Goal: Task Accomplishment & Management: Use online tool/utility

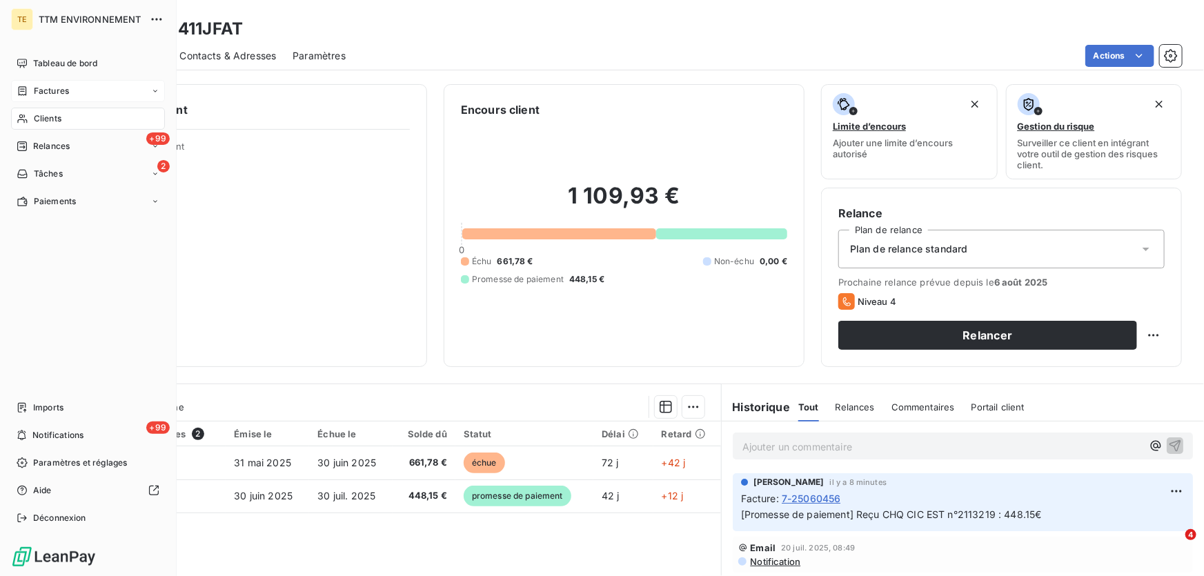
click at [55, 90] on span "Factures" at bounding box center [51, 91] width 35 height 12
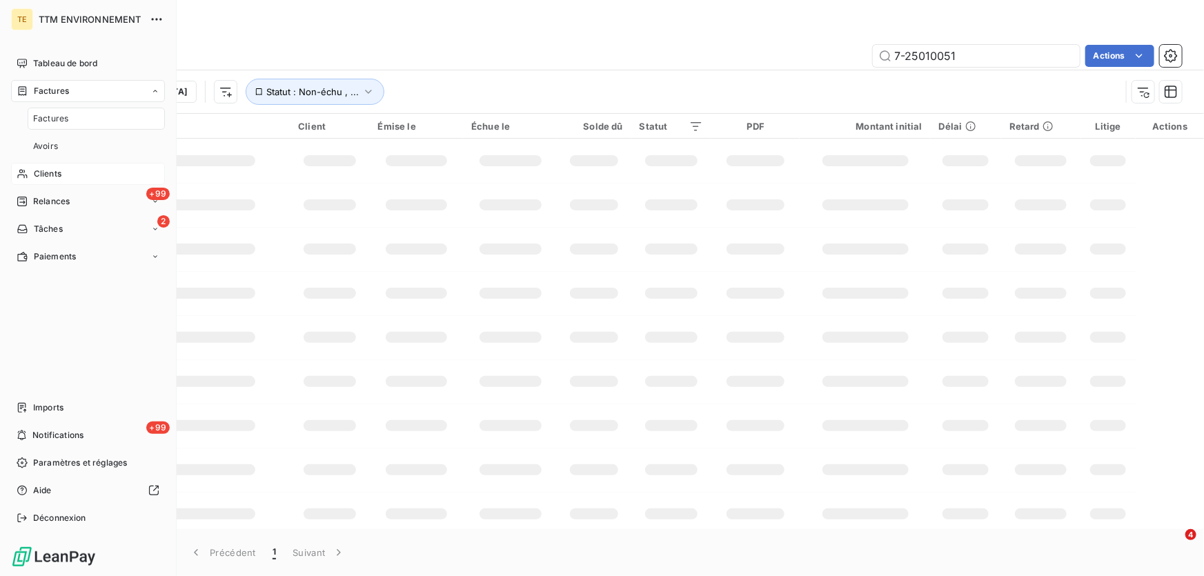
click at [53, 115] on span "Factures" at bounding box center [50, 118] width 35 height 12
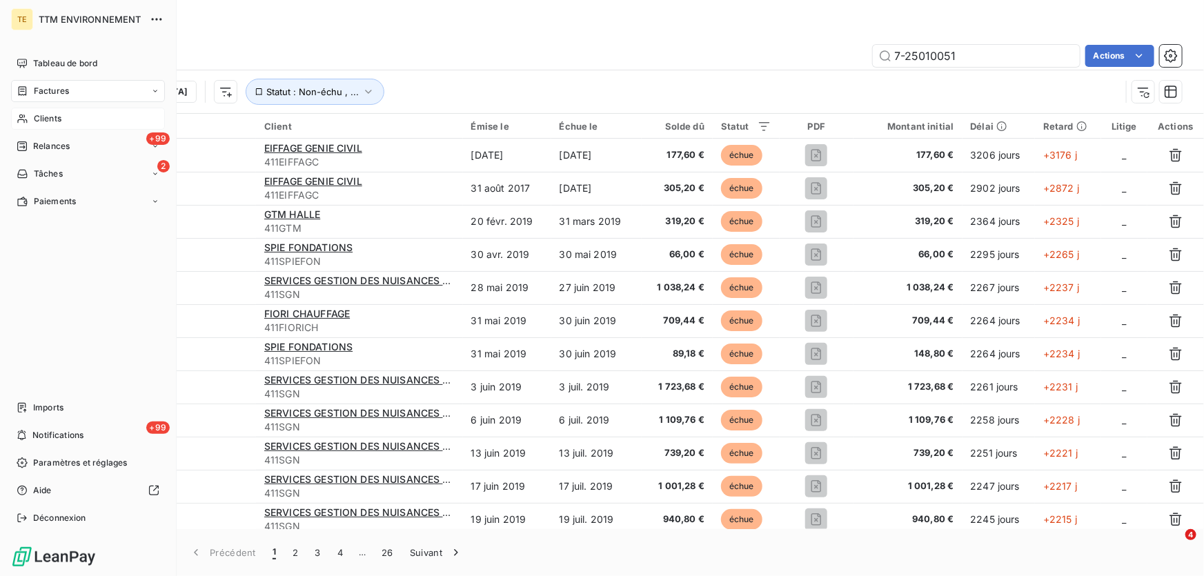
click at [54, 118] on span "Clients" at bounding box center [48, 118] width 28 height 12
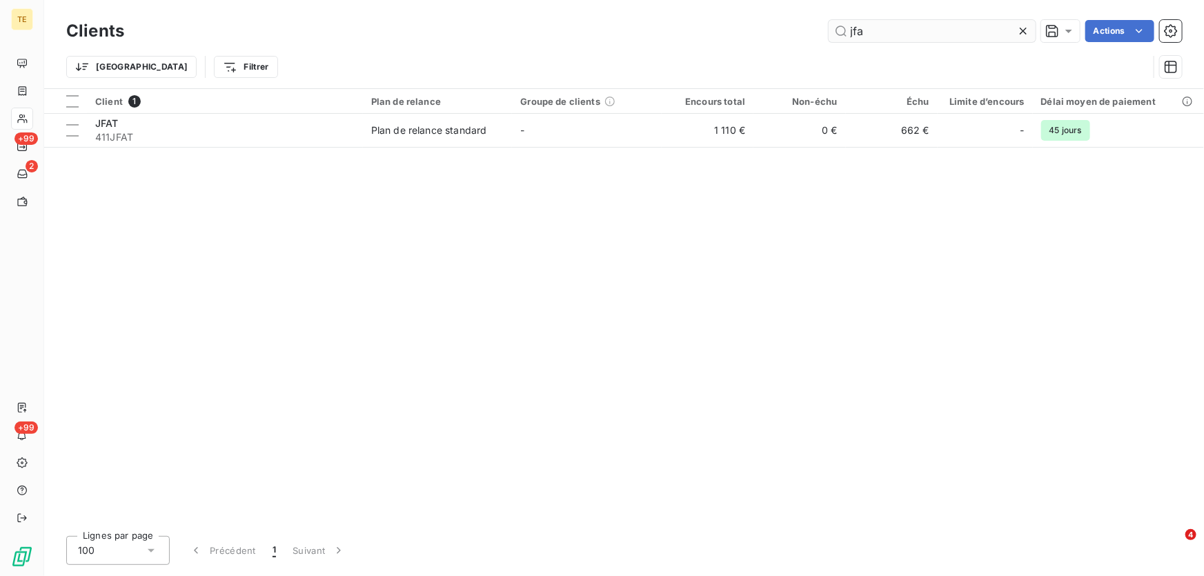
drag, startPoint x: 867, startPoint y: 34, endPoint x: 836, endPoint y: 41, distance: 31.1
click at [836, 41] on input "jfa" at bounding box center [932, 31] width 207 height 22
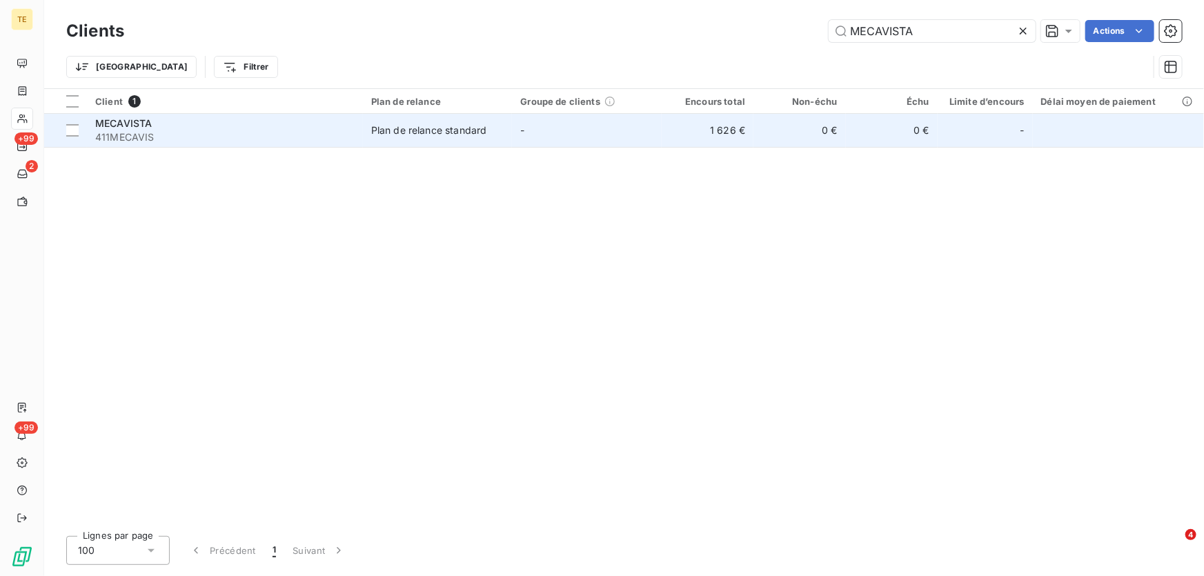
type input "MECAVISTA"
click at [124, 131] on span "411MECAVIS" at bounding box center [224, 137] width 259 height 14
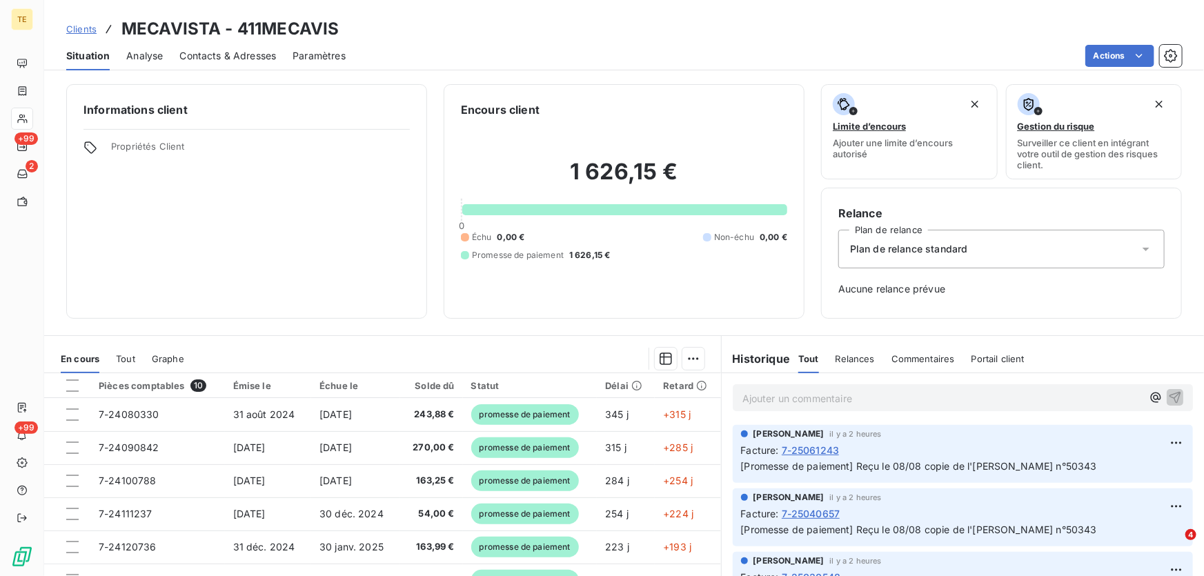
click at [756, 399] on p "Ajouter un commentaire ﻿" at bounding box center [941, 398] width 399 height 17
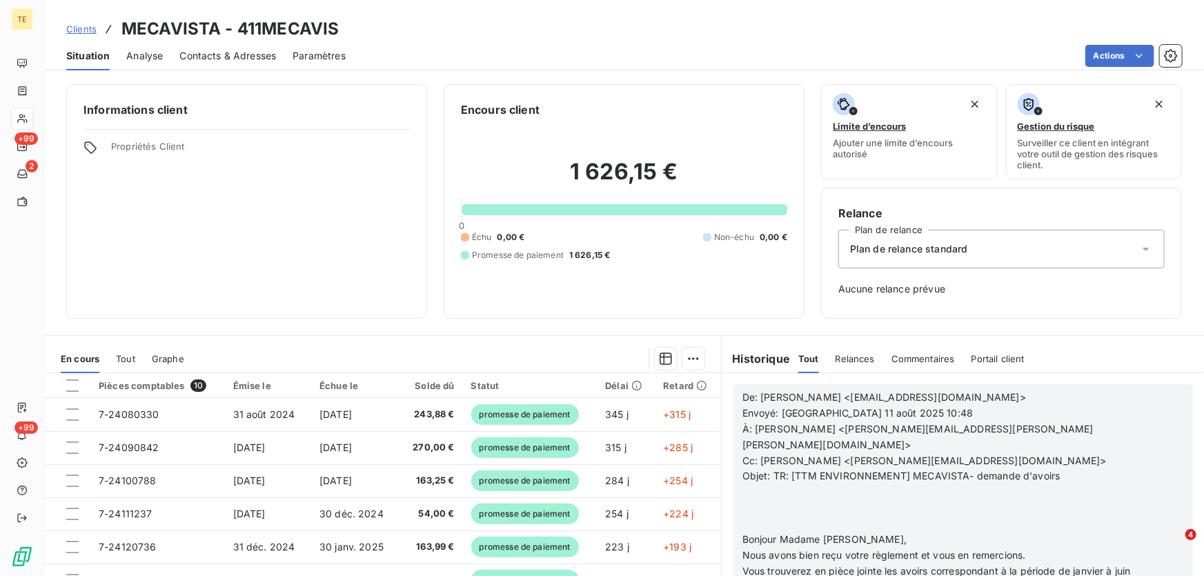
click at [774, 500] on p "﻿" at bounding box center [944, 508] width 405 height 16
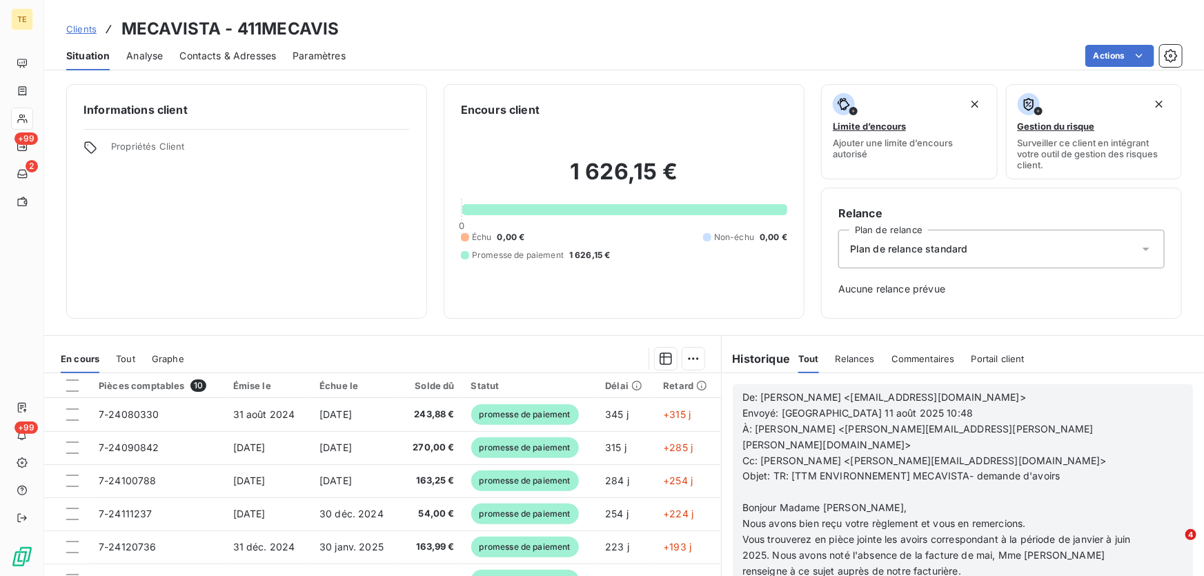
click at [759, 484] on p "﻿" at bounding box center [944, 492] width 405 height 16
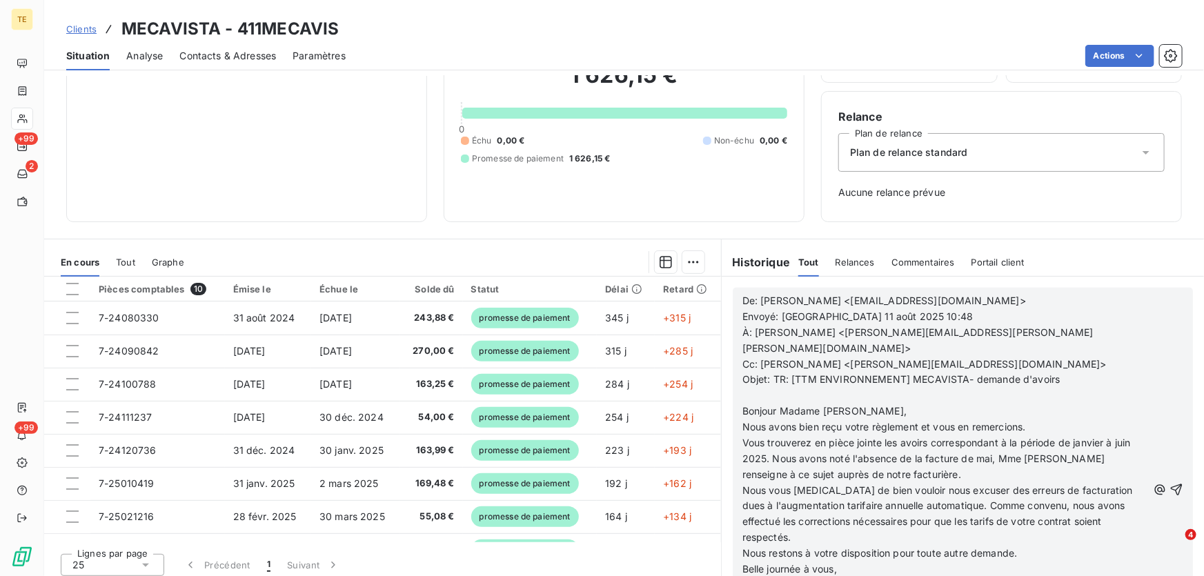
scroll to position [103, 0]
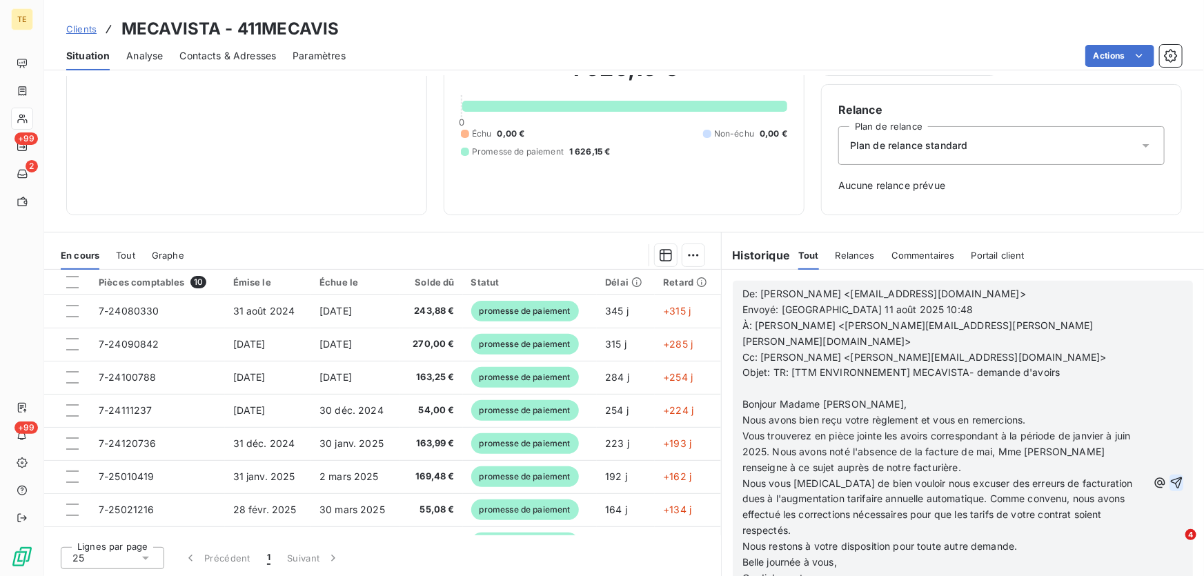
click at [1169, 476] on icon "button" at bounding box center [1176, 483] width 14 height 14
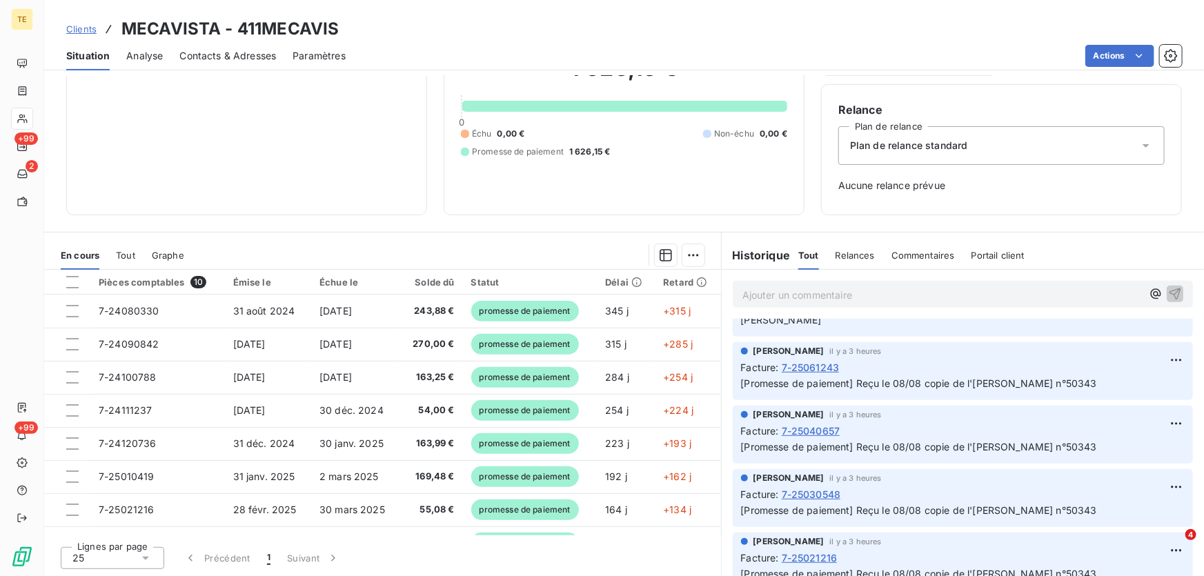
scroll to position [787, 0]
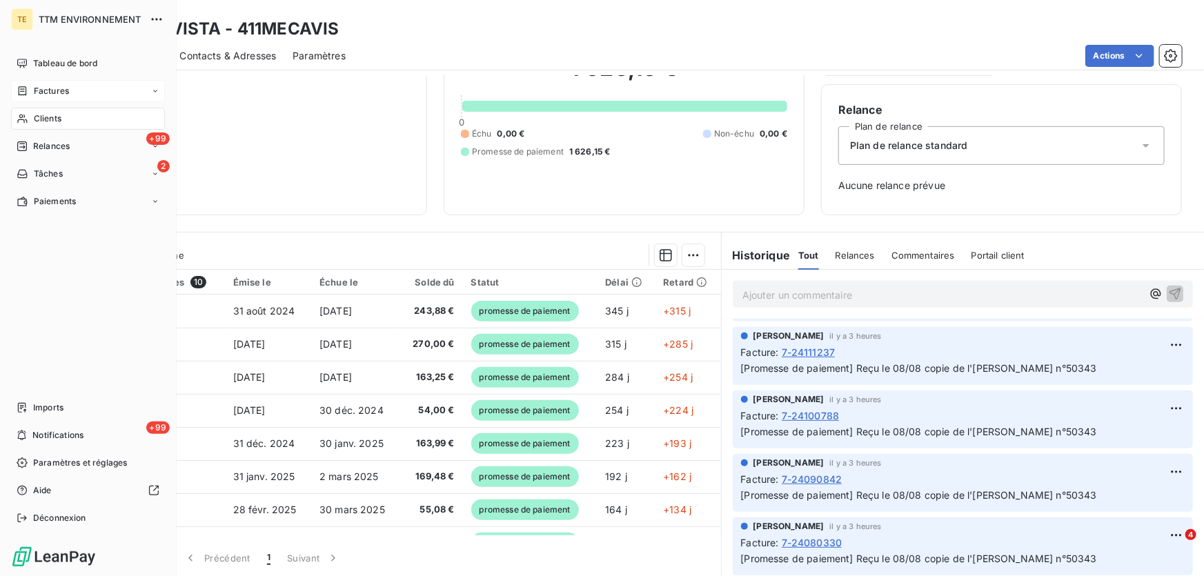
click at [46, 95] on span "Factures" at bounding box center [51, 91] width 35 height 12
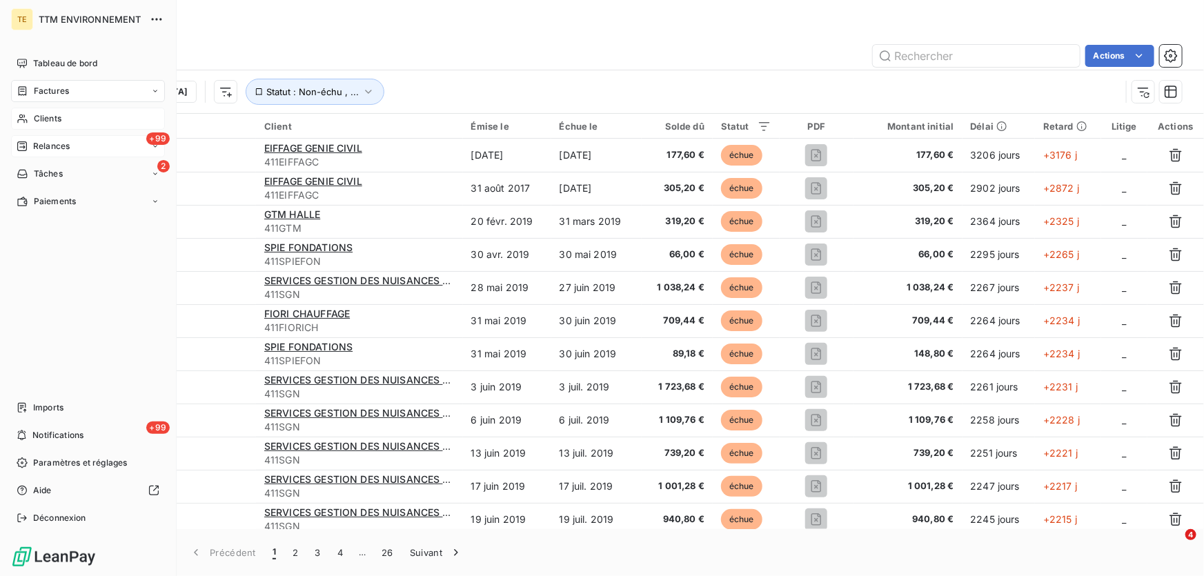
click at [43, 141] on span "Relances" at bounding box center [51, 146] width 37 height 12
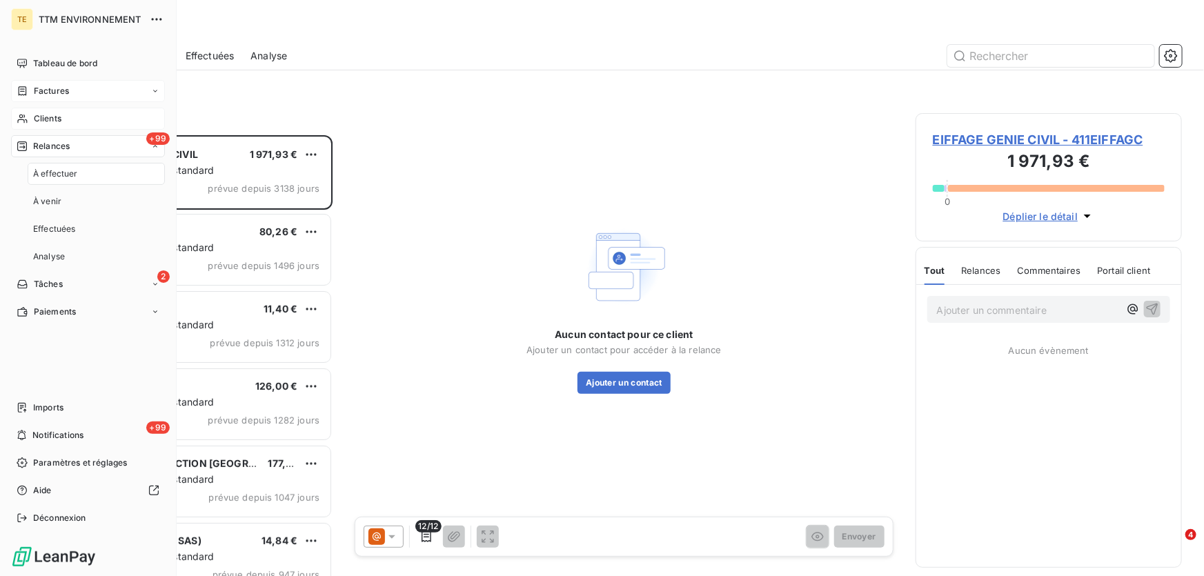
scroll to position [432, 257]
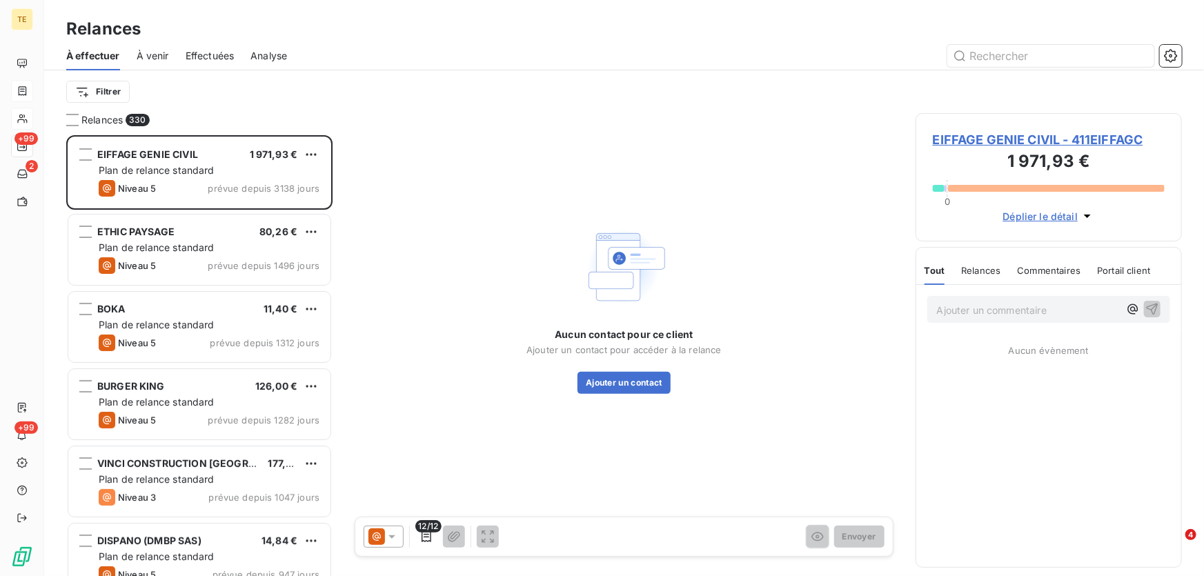
click at [213, 53] on span "Effectuées" at bounding box center [210, 56] width 49 height 14
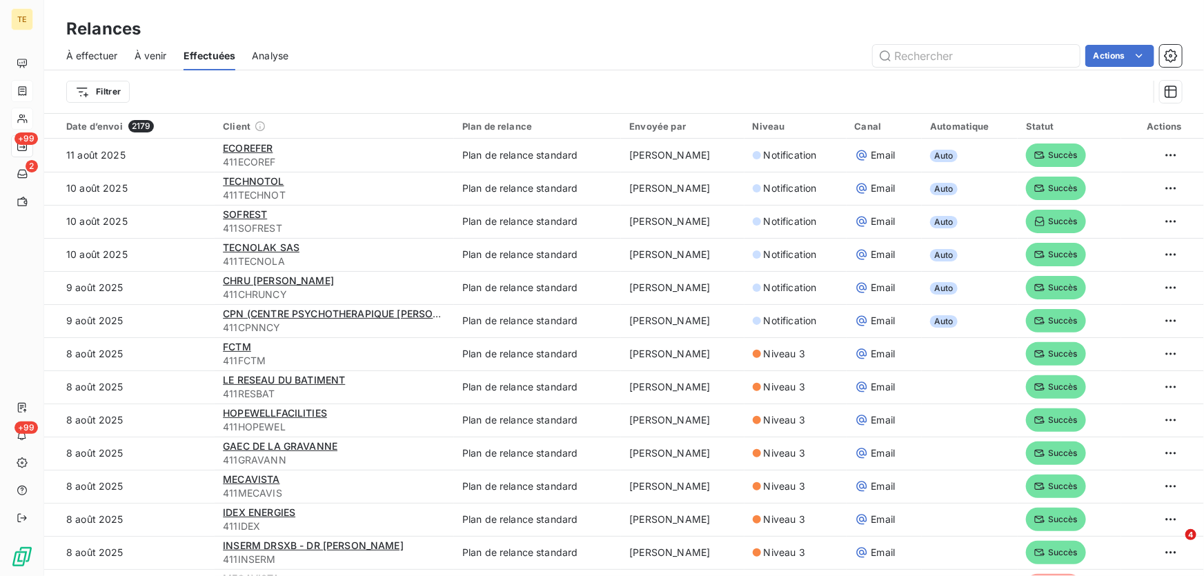
click at [104, 54] on span "À effectuer" at bounding box center [92, 56] width 52 height 14
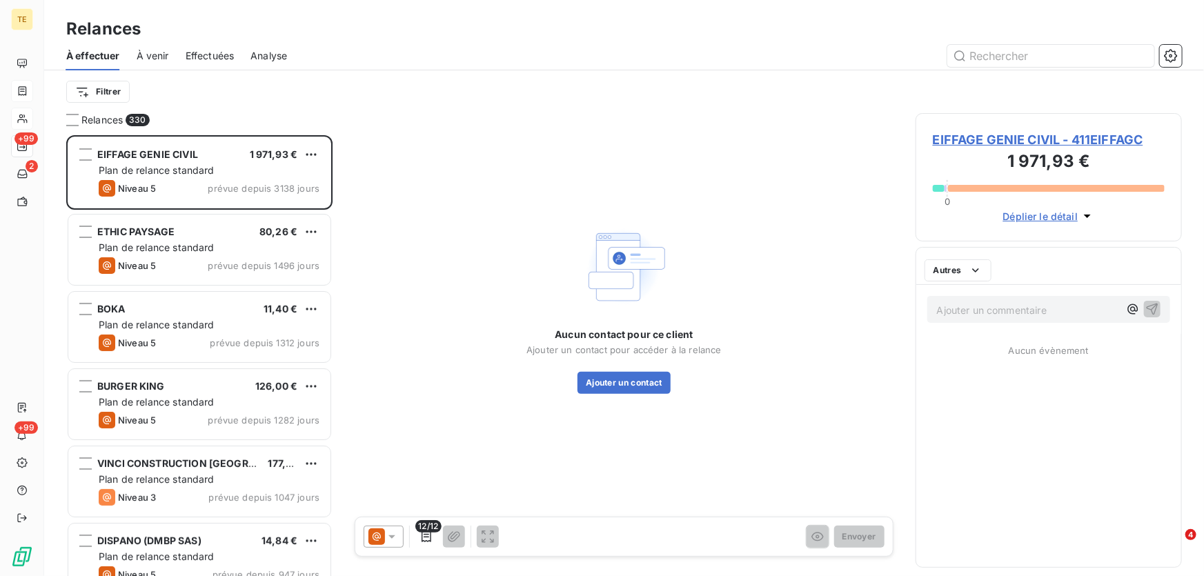
scroll to position [432, 257]
click at [111, 88] on html "TE +99 2 +99 Relances À effectuer À venir Effectuées Analyse Filtrer Relances 3…" at bounding box center [602, 288] width 1204 height 576
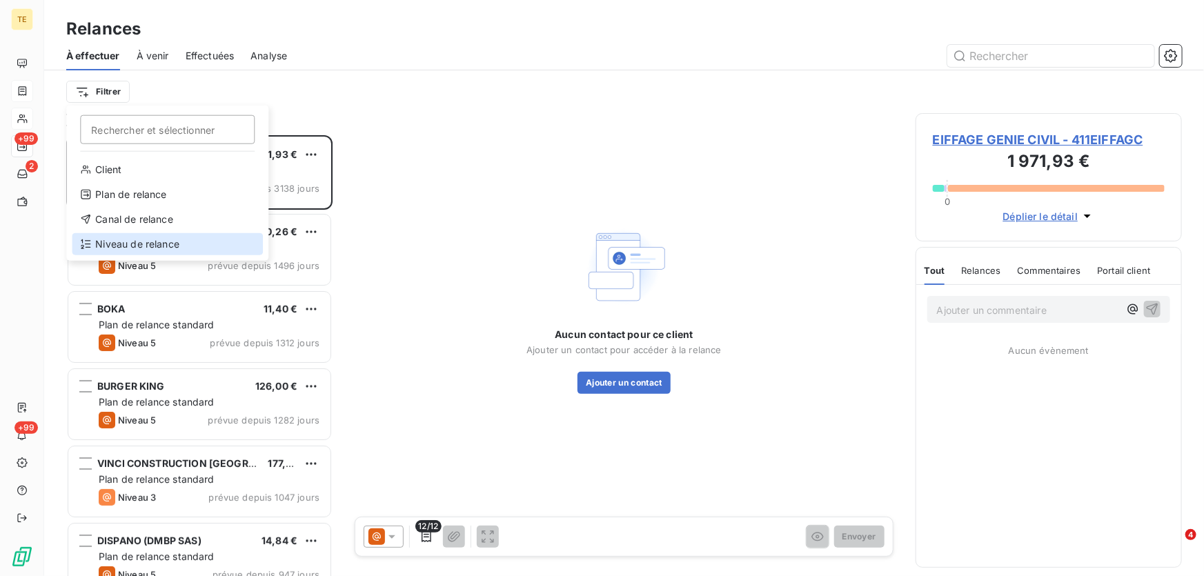
click at [125, 241] on div "Niveau de relance" at bounding box center [167, 244] width 191 height 22
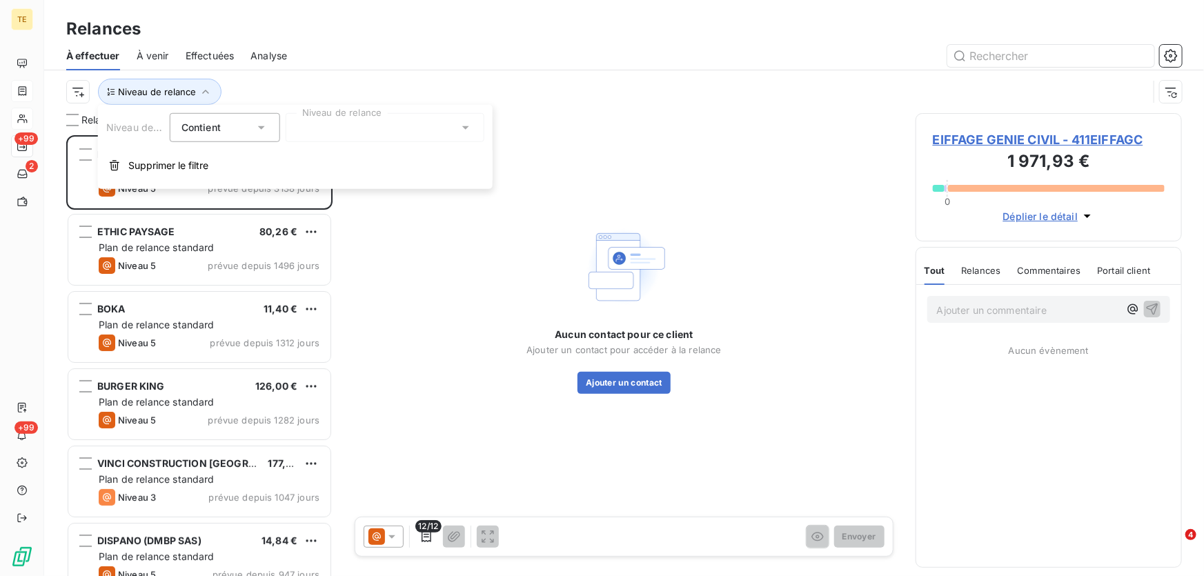
click at [467, 130] on icon at bounding box center [466, 128] width 14 height 14
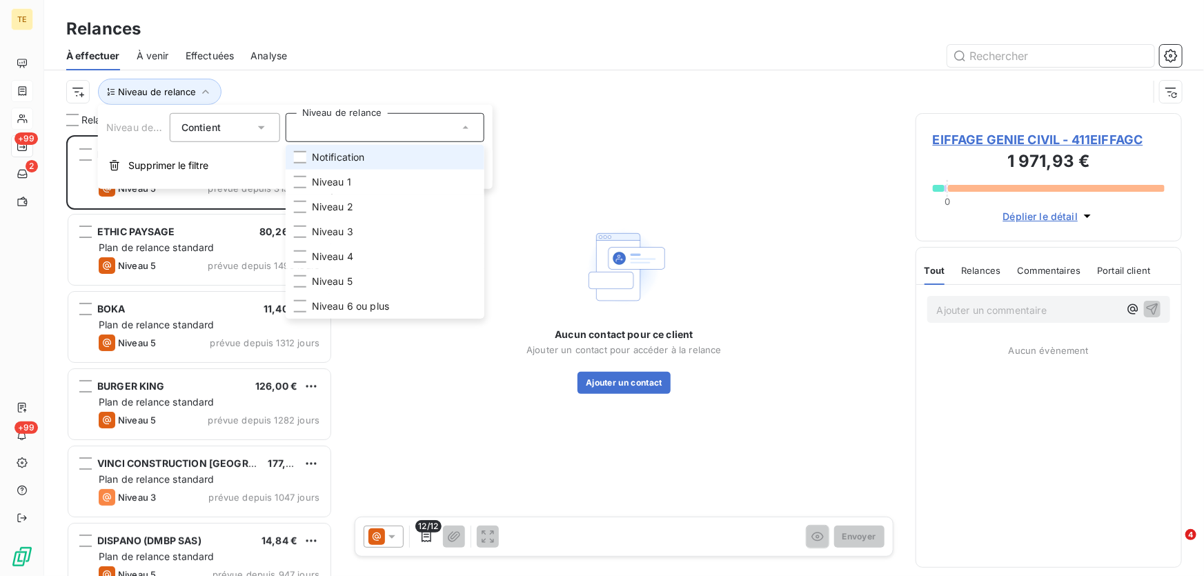
click at [362, 157] on span "Notification" at bounding box center [338, 157] width 53 height 14
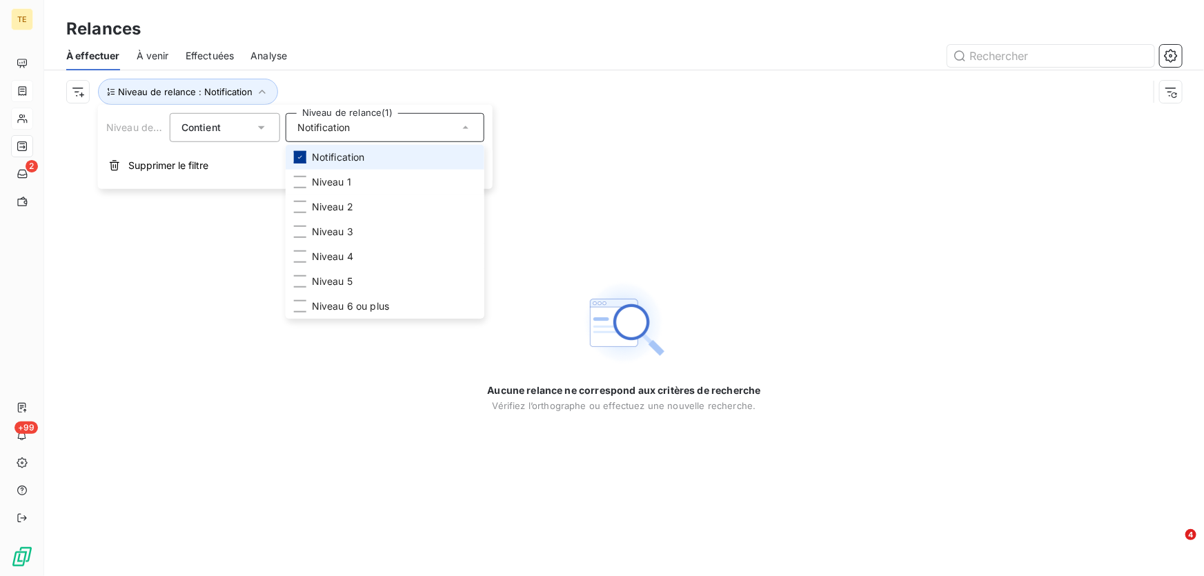
click at [301, 158] on icon at bounding box center [300, 157] width 8 height 8
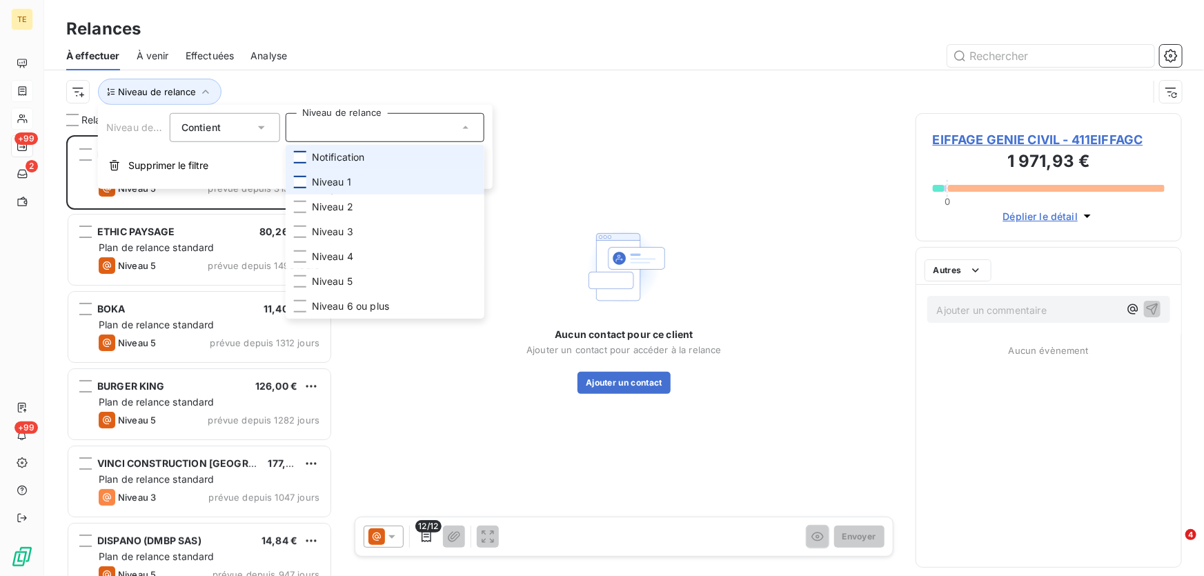
scroll to position [432, 257]
click at [301, 181] on div at bounding box center [300, 182] width 12 height 12
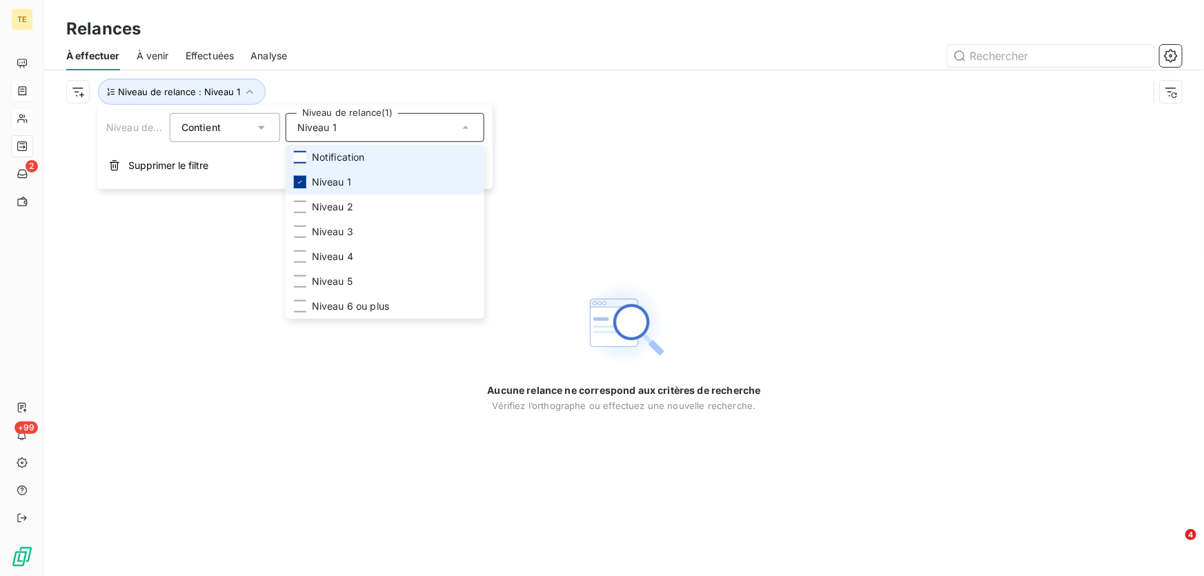
click at [301, 181] on icon at bounding box center [300, 182] width 8 height 8
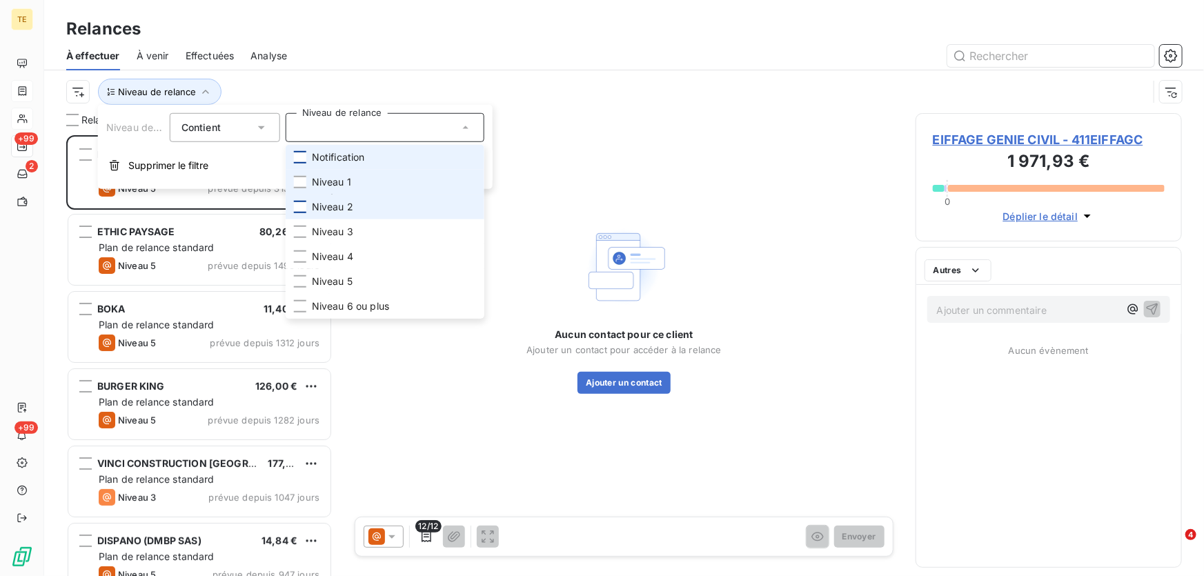
scroll to position [432, 257]
click at [298, 204] on div at bounding box center [300, 207] width 12 height 12
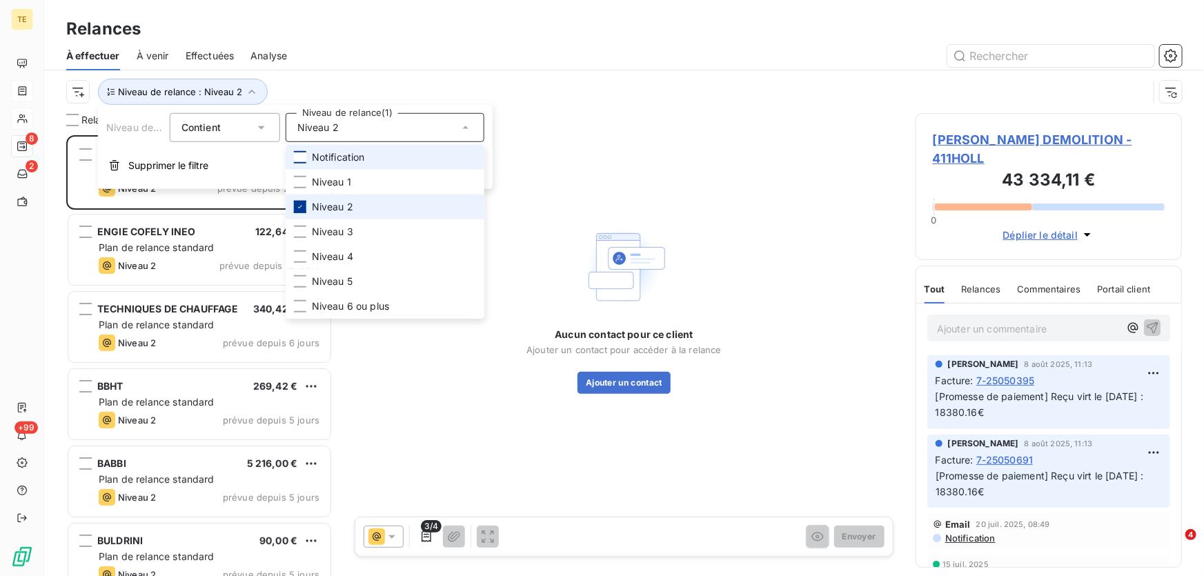
scroll to position [432, 257]
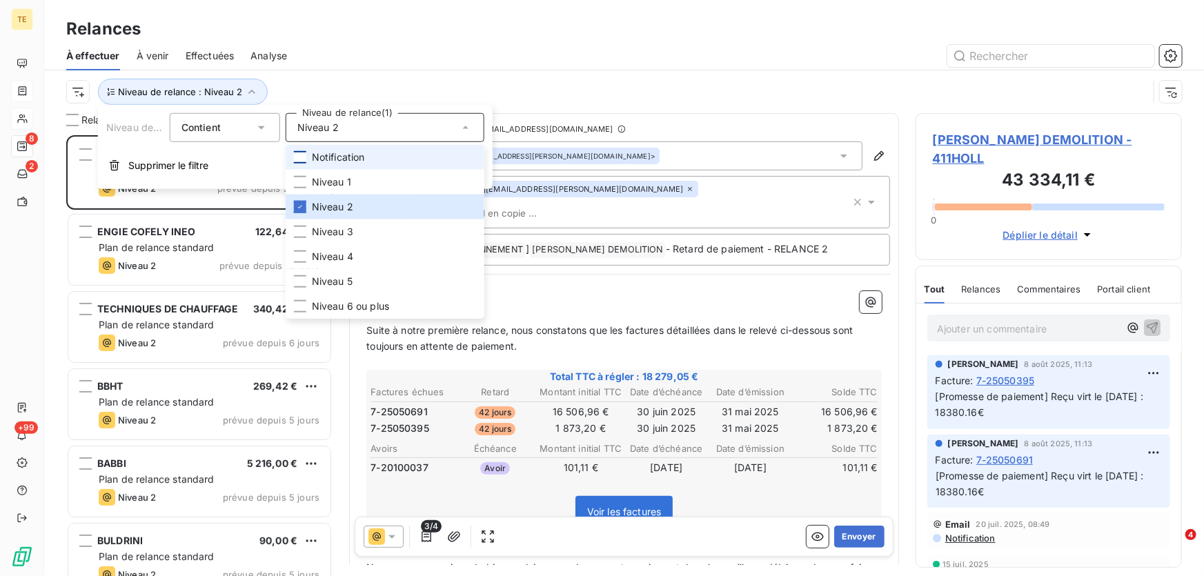
click at [568, 54] on div at bounding box center [743, 56] width 878 height 22
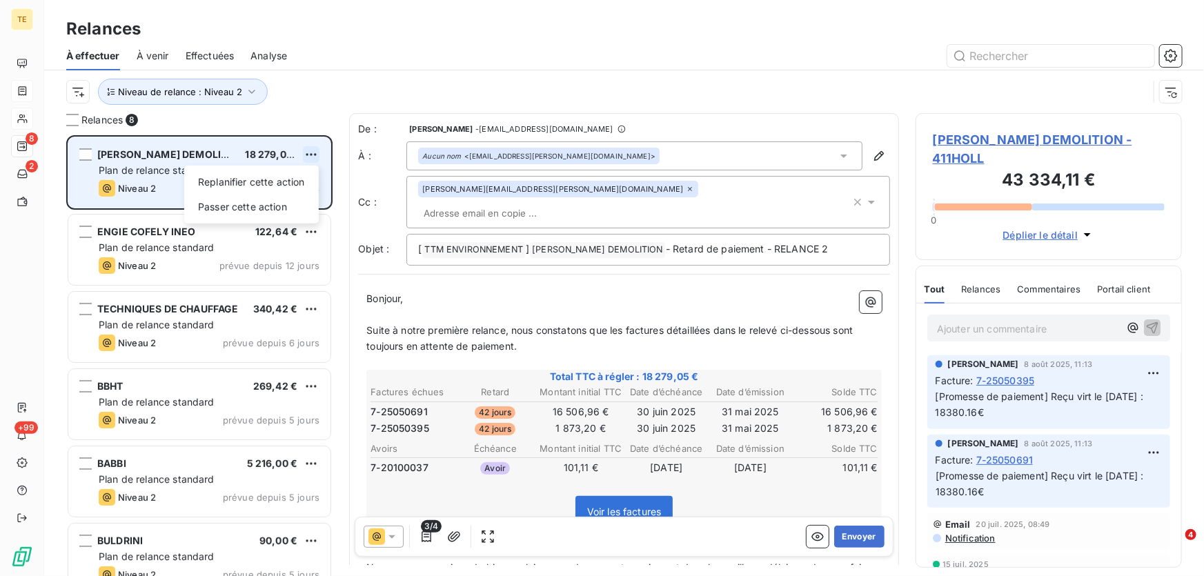
click at [309, 151] on html "TE 8 2 +99 Relances À effectuer À venir Effectuées Analyse Niveau de relance : …" at bounding box center [602, 288] width 1204 height 576
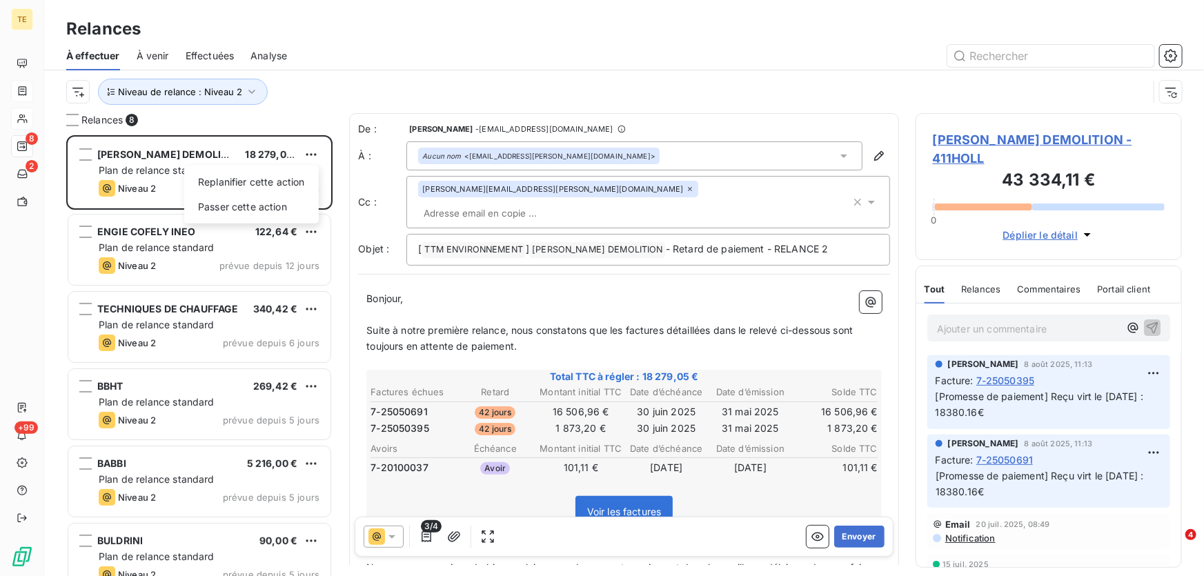
click at [306, 107] on html "TE 8 2 +99 Relances À effectuer À venir Effectuées Analyse Niveau de relance : …" at bounding box center [602, 288] width 1204 height 576
click at [1010, 131] on span "[PERSON_NAME] DEMOLITION - 411HOLL" at bounding box center [1049, 148] width 232 height 37
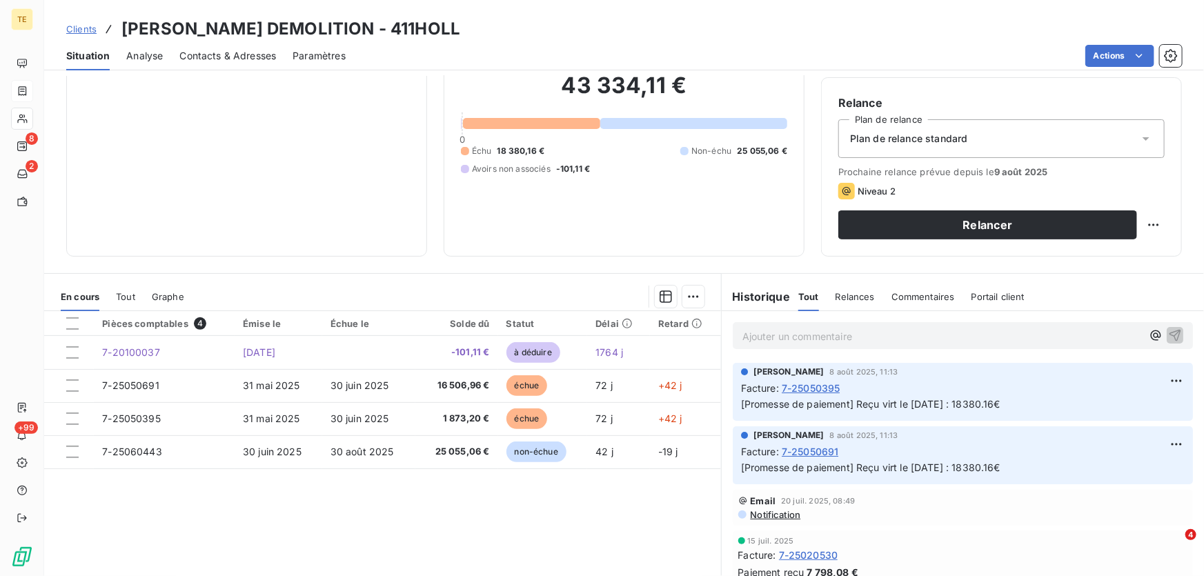
scroll to position [125, 0]
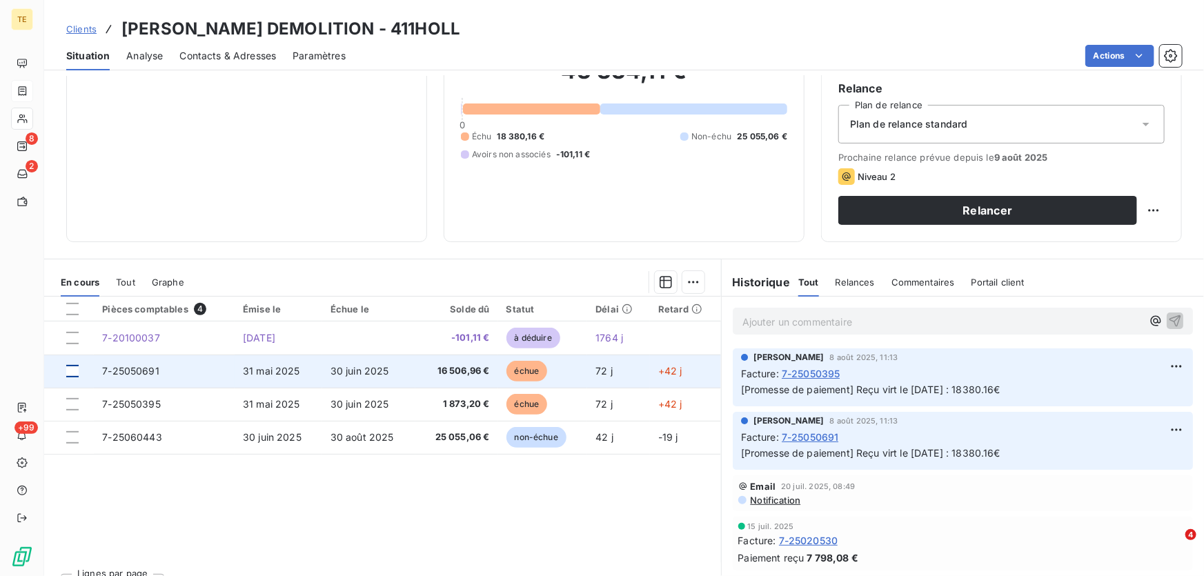
click at [71, 373] on div at bounding box center [72, 371] width 12 height 12
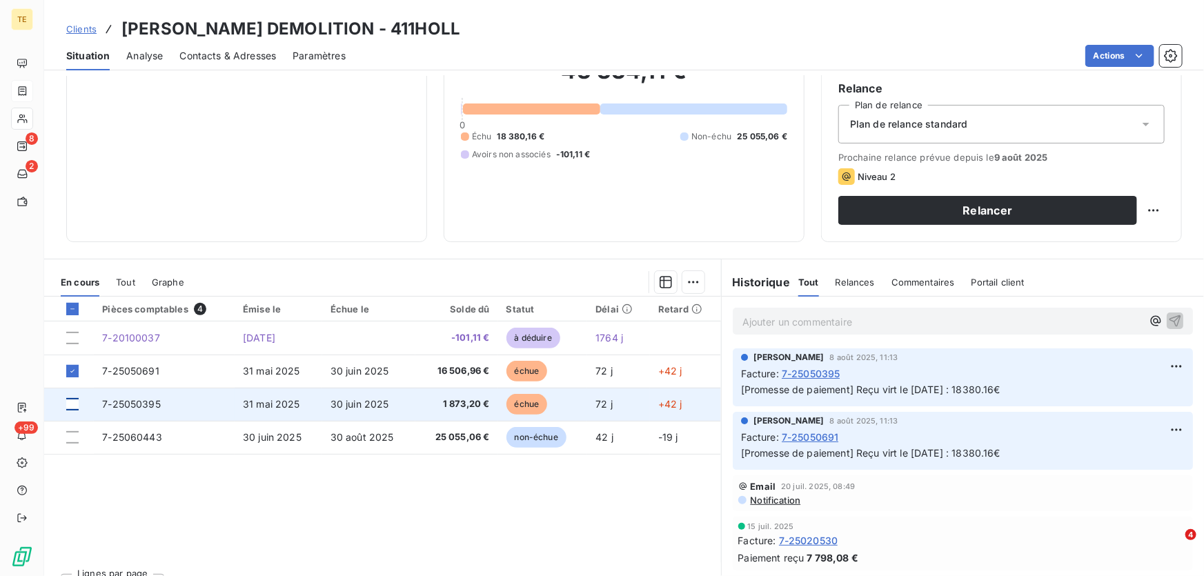
click at [75, 400] on div at bounding box center [72, 404] width 12 height 12
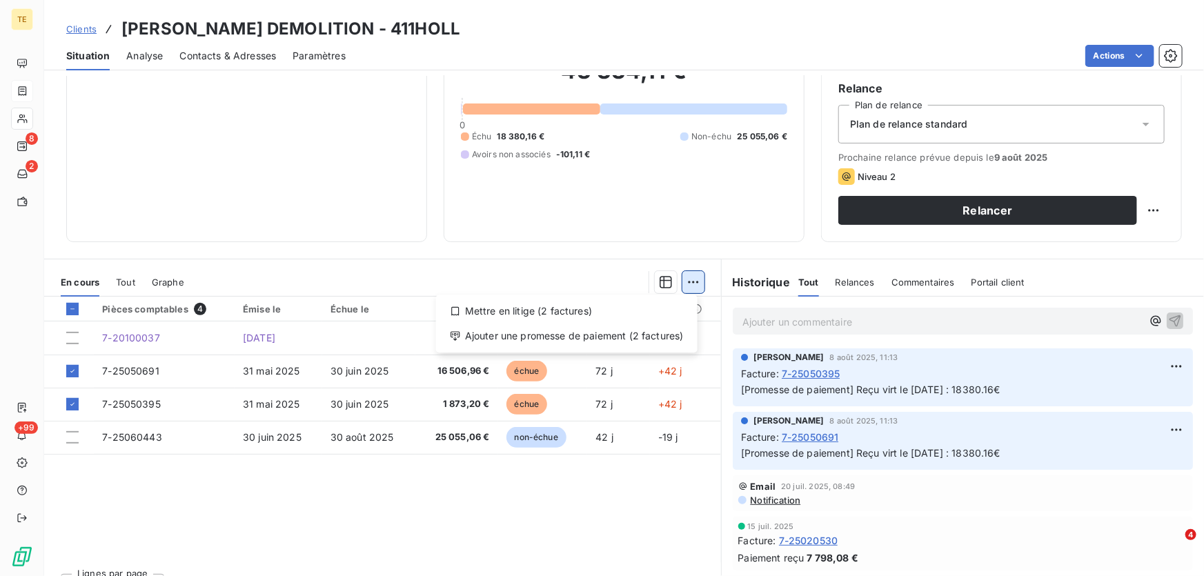
click at [685, 286] on html "TE 8 2 +99 Clients [PERSON_NAME] DEMOLITION - 411HOLL Situation Analyse Contact…" at bounding box center [602, 288] width 1204 height 576
click at [551, 336] on div "Ajouter une promesse de paiement (2 factures)" at bounding box center [567, 336] width 250 height 22
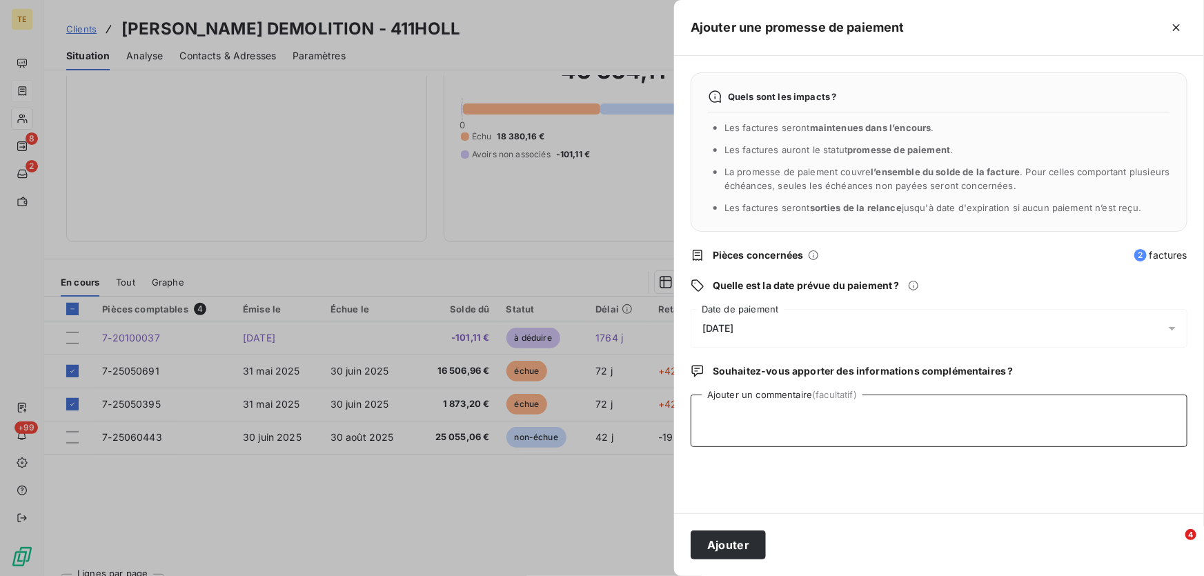
click at [729, 407] on textarea "Ajouter un commentaire (facultatif)" at bounding box center [939, 421] width 497 height 52
type textarea "v"
type textarea "Virt reçu le 06/08"
click at [735, 545] on button "Ajouter" at bounding box center [728, 545] width 75 height 29
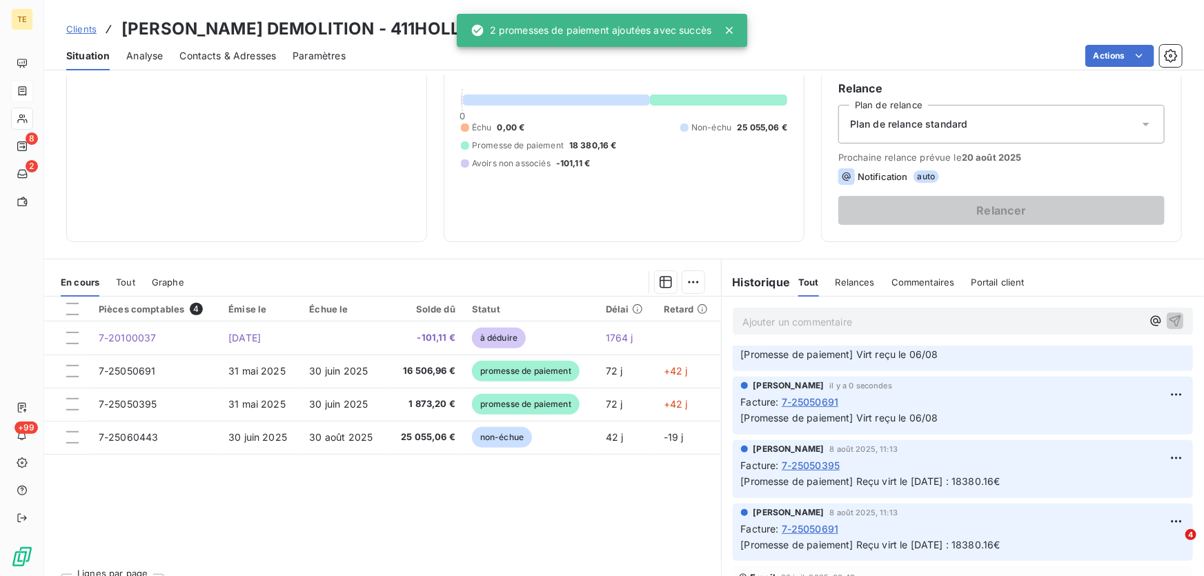
scroll to position [62, 0]
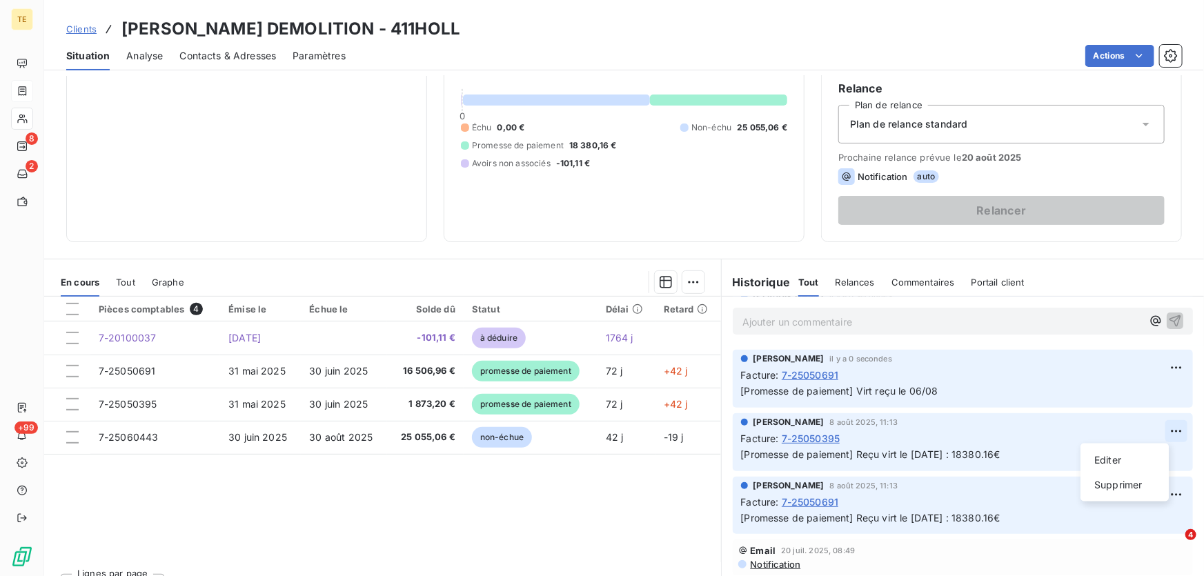
click at [1153, 430] on html "TE 8 2 +99 Clients [PERSON_NAME] DEMOLITION - 411HOLL Situation Analyse Contact…" at bounding box center [602, 288] width 1204 height 576
click at [1116, 484] on div "Supprimer" at bounding box center [1124, 485] width 77 height 22
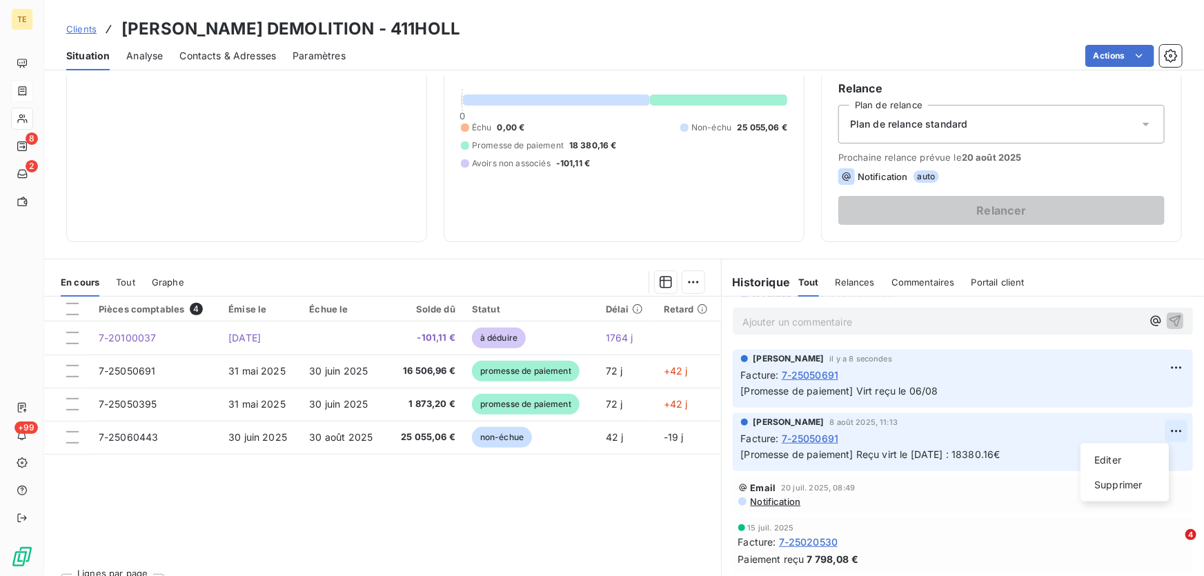
click at [1154, 429] on html "TE 8 2 +99 Clients [PERSON_NAME] DEMOLITION - 411HOLL Situation Analyse Contact…" at bounding box center [602, 288] width 1204 height 576
click at [1160, 427] on html "TE 8 2 +99 Clients [PERSON_NAME] DEMOLITION - 411HOLL Situation Analyse Contact…" at bounding box center [602, 288] width 1204 height 576
click at [1110, 484] on div "Supprimer" at bounding box center [1124, 485] width 77 height 22
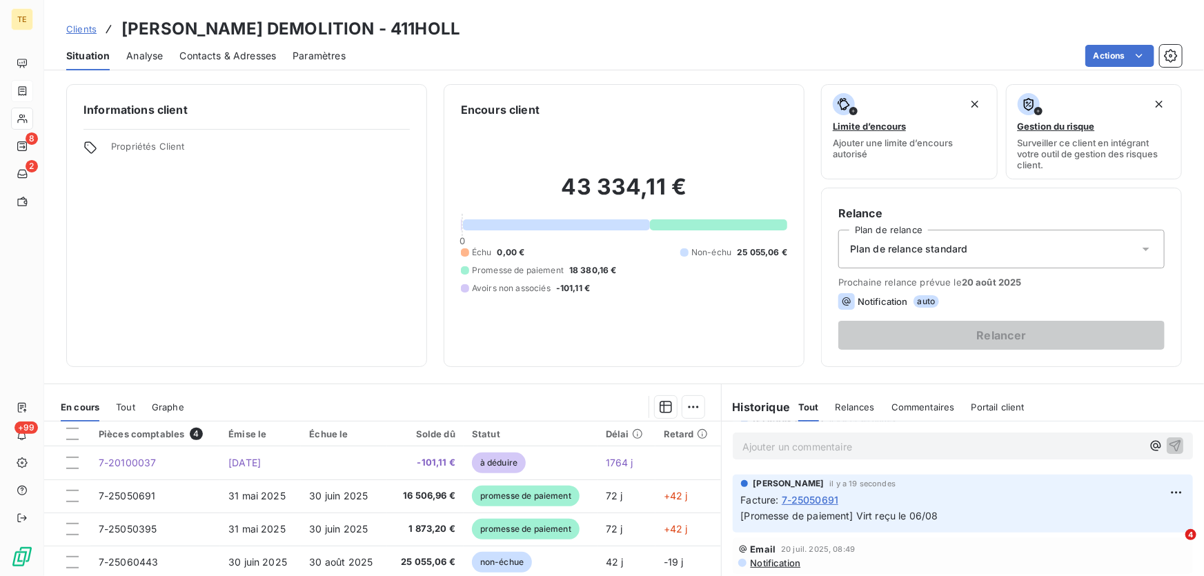
scroll to position [0, 0]
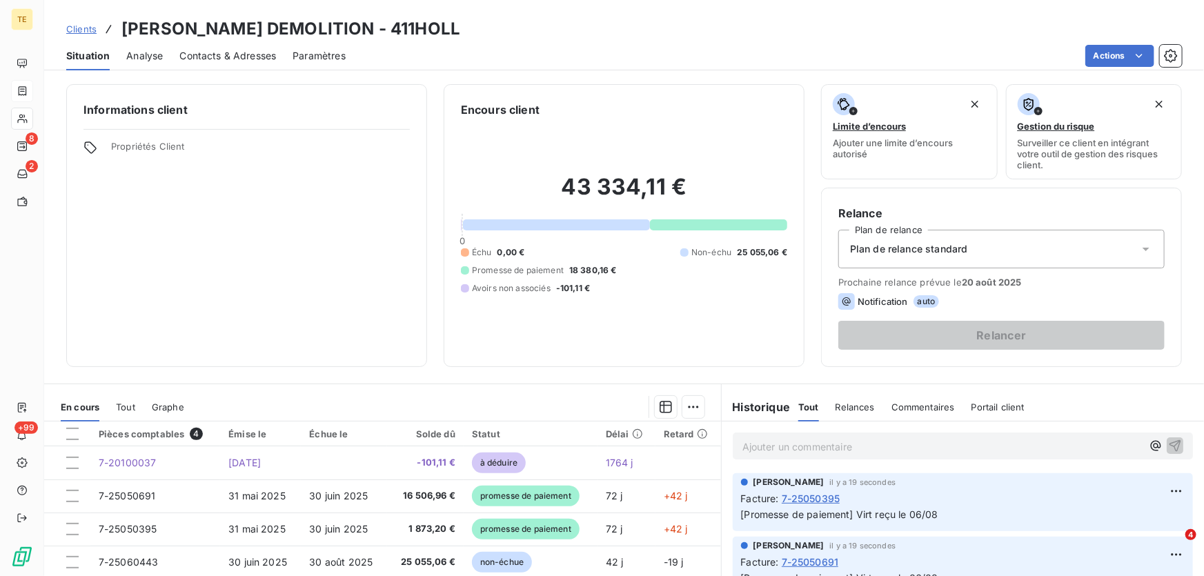
click at [393, 282] on div "Informations client Propriétés Client" at bounding box center [246, 225] width 361 height 283
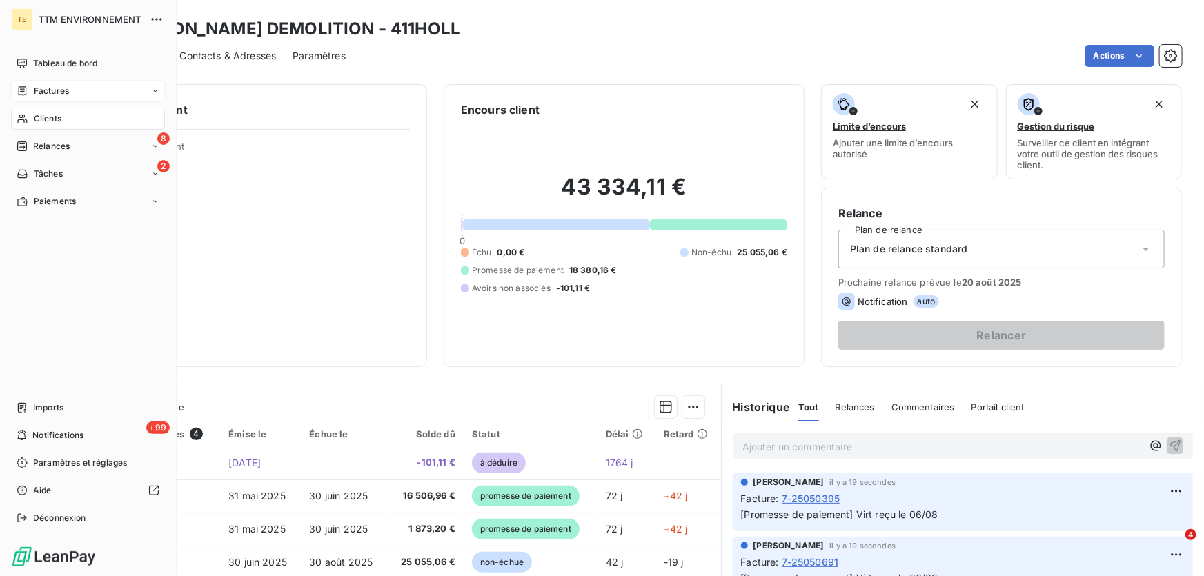
click at [55, 93] on span "Factures" at bounding box center [51, 91] width 35 height 12
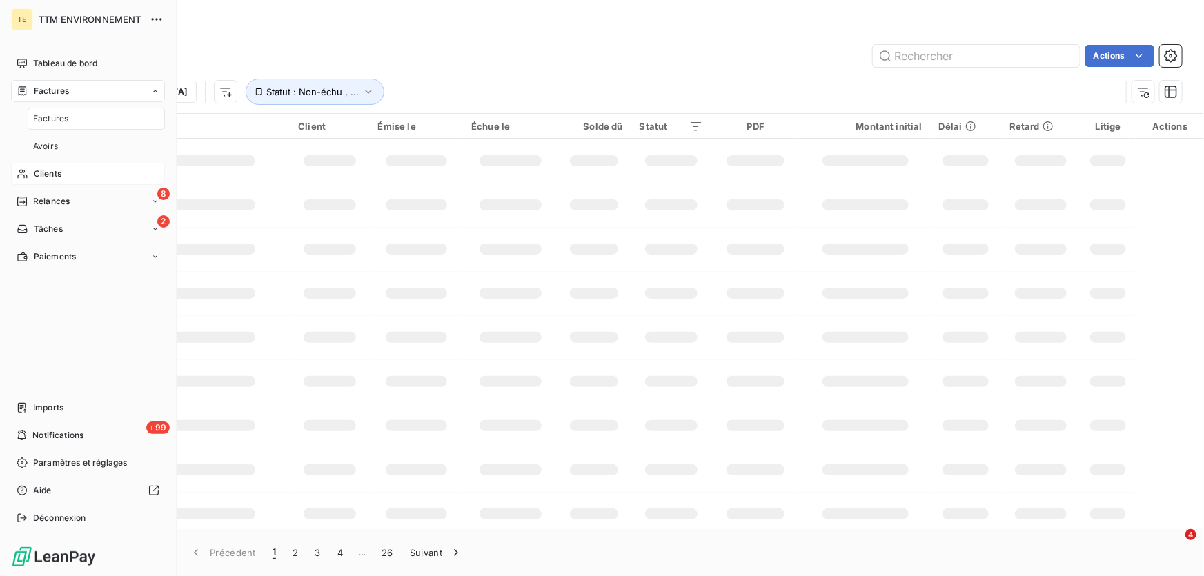
click at [53, 120] on span "Factures" at bounding box center [50, 118] width 35 height 12
click at [54, 166] on div "Clients" at bounding box center [88, 174] width 154 height 22
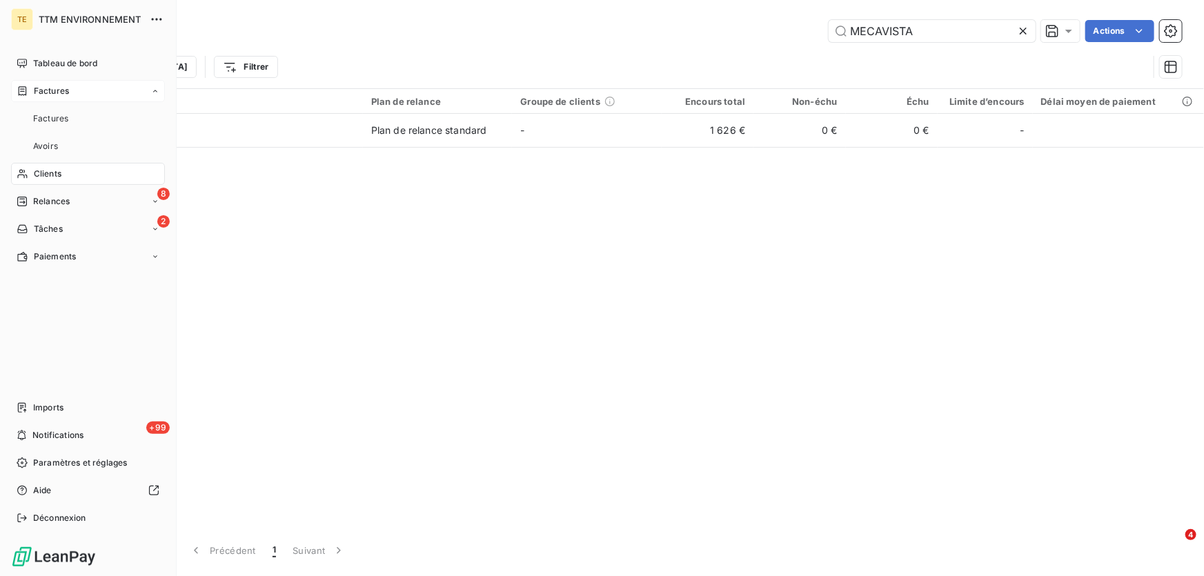
click at [59, 87] on span "Factures" at bounding box center [51, 91] width 35 height 12
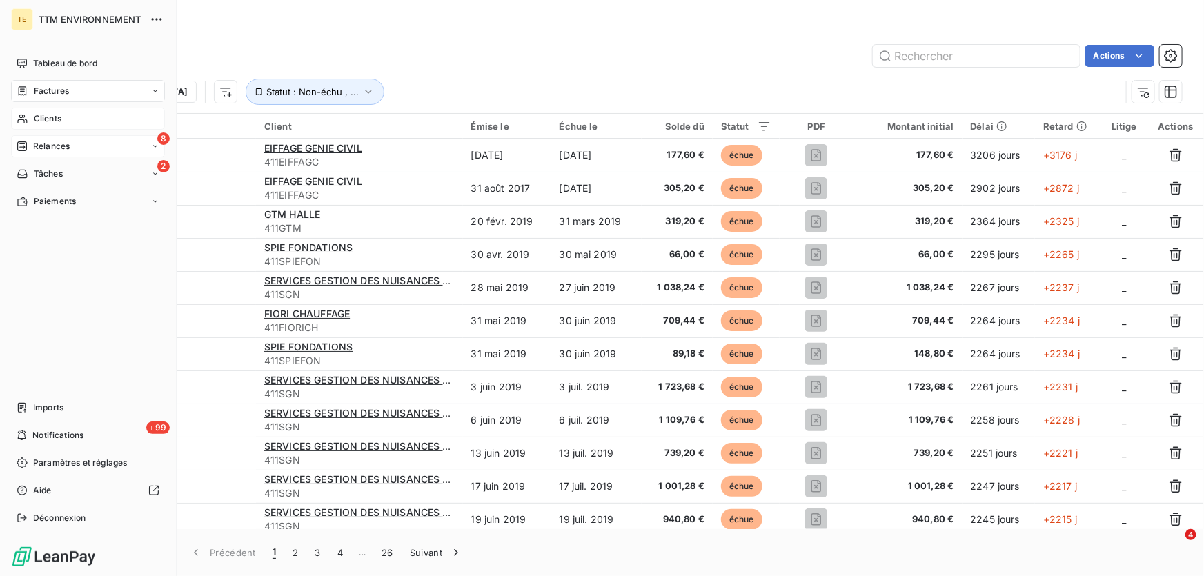
click at [73, 146] on div "8 Relances" at bounding box center [88, 146] width 154 height 22
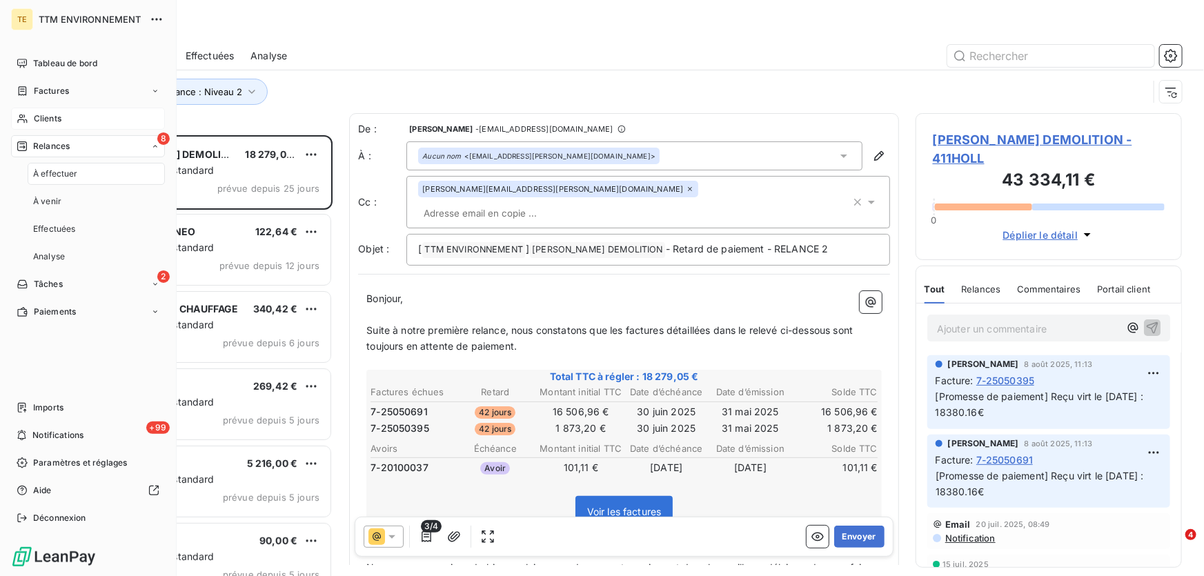
scroll to position [432, 257]
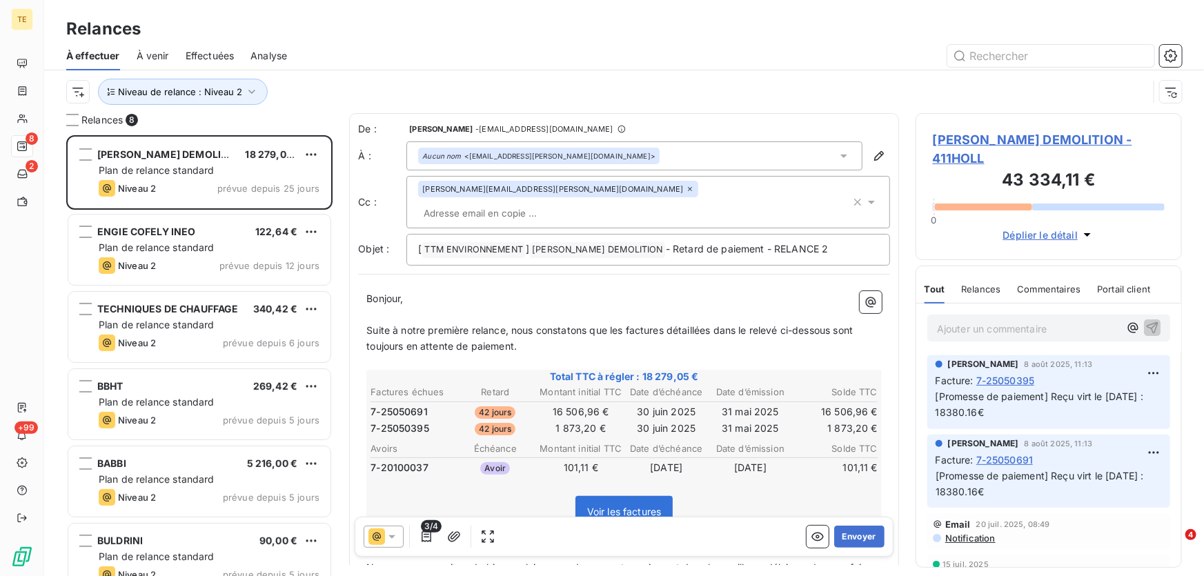
click at [337, 93] on div "Niveau de relance : Niveau 2" at bounding box center [607, 92] width 1082 height 26
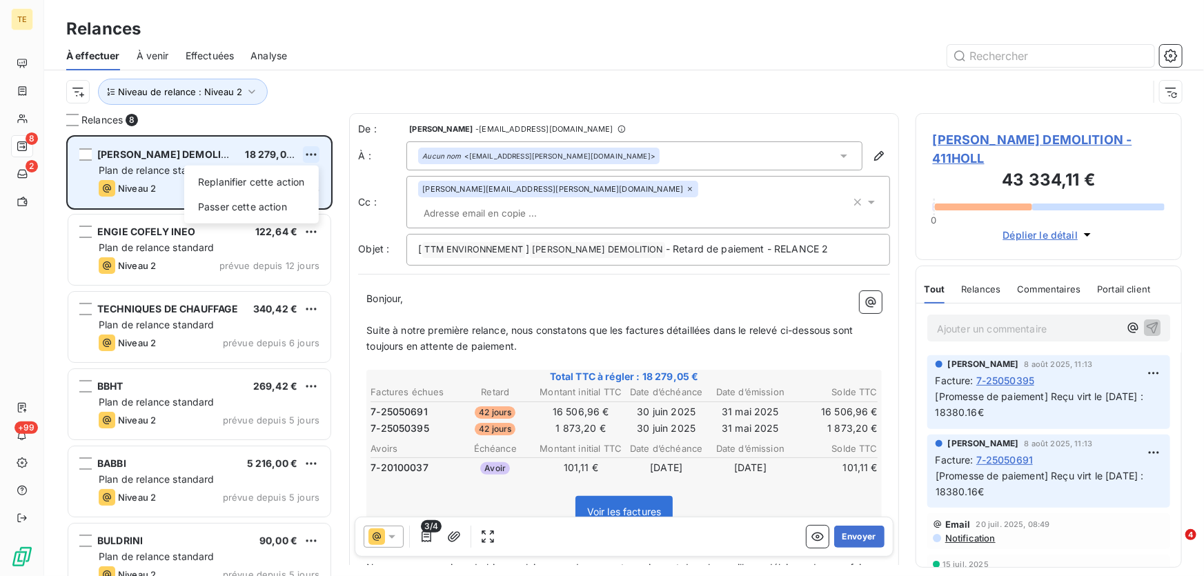
click at [308, 152] on html "TE 8 2 +99 Relances À effectuer À venir Effectuées Analyse Niveau de relance : …" at bounding box center [602, 288] width 1204 height 576
click at [244, 207] on div "Passer cette action" at bounding box center [252, 207] width 124 height 22
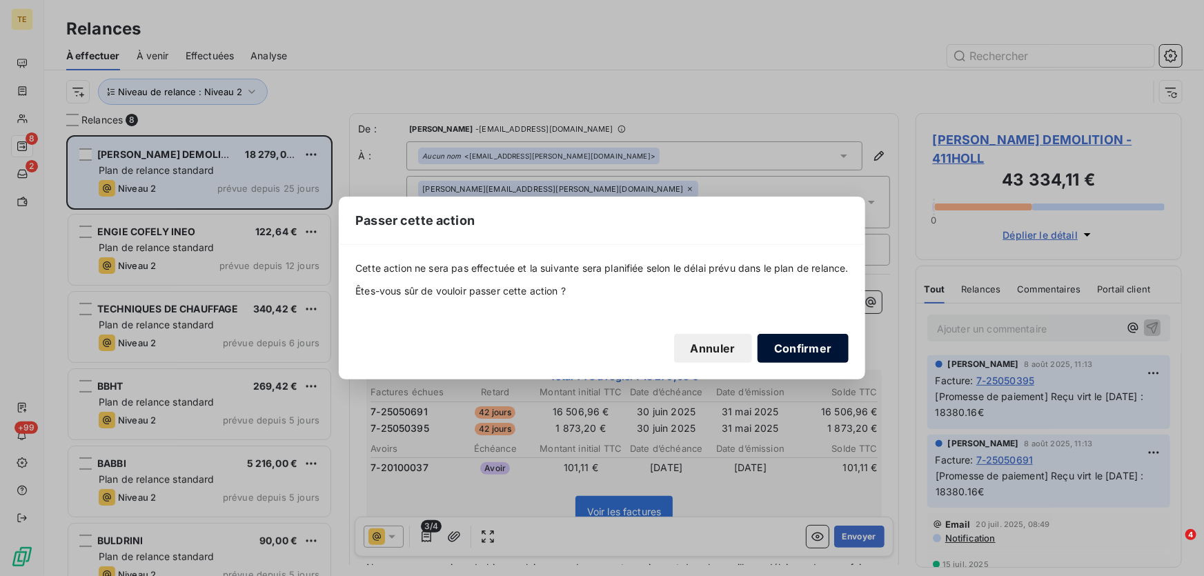
click at [782, 353] on button "Confirmer" at bounding box center [803, 348] width 91 height 29
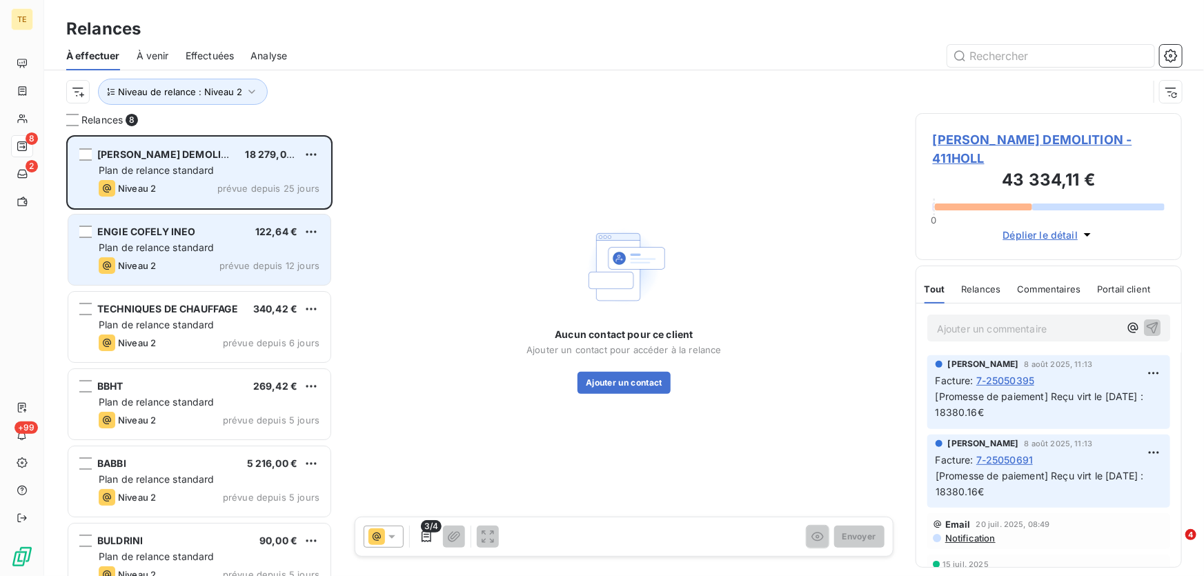
click at [241, 256] on div "ENGIE COFELY INEO 122,64 € Plan de relance standard Niveau 2 prévue depuis 12 j…" at bounding box center [199, 250] width 262 height 70
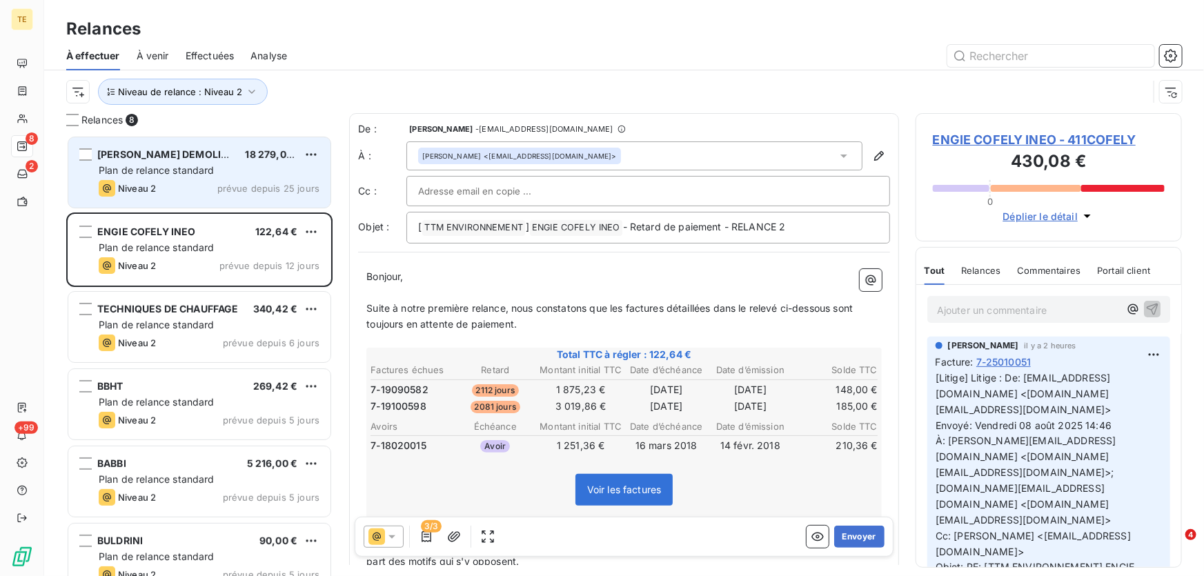
click at [190, 164] on div "Plan de relance standard" at bounding box center [209, 171] width 221 height 14
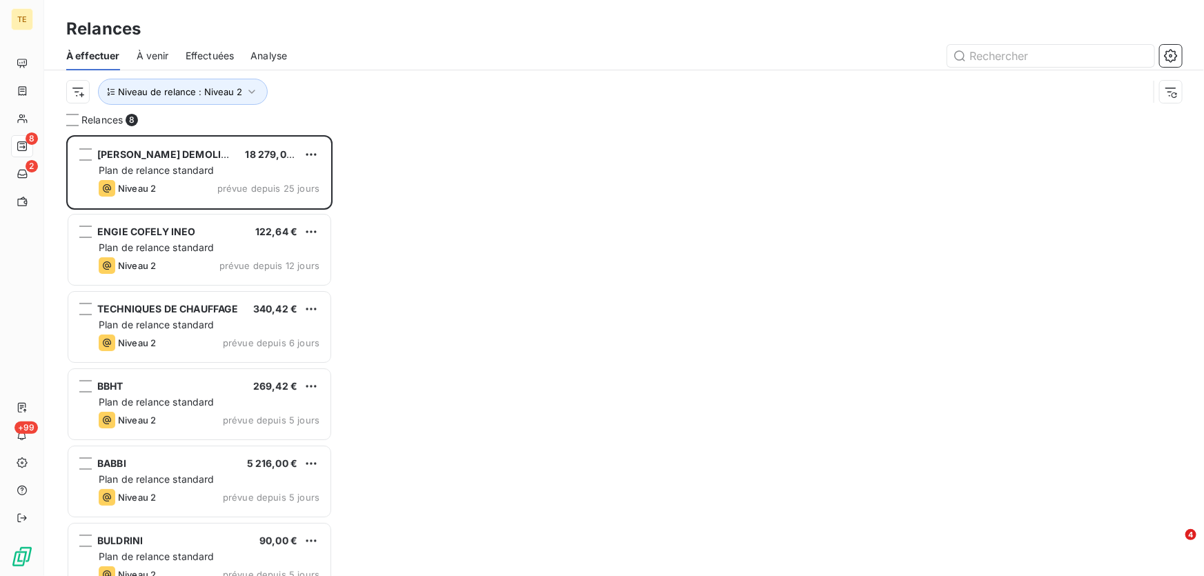
click at [488, 148] on div "Relances 8 [PERSON_NAME] DEMOLITION 18 279,05 € Plan de relance standard Niveau…" at bounding box center [624, 344] width 1160 height 463
click at [315, 154] on html "TE 8 2 +99 Relances À effectuer À venir Effectuées Analyse Niveau de relance : …" at bounding box center [602, 288] width 1204 height 576
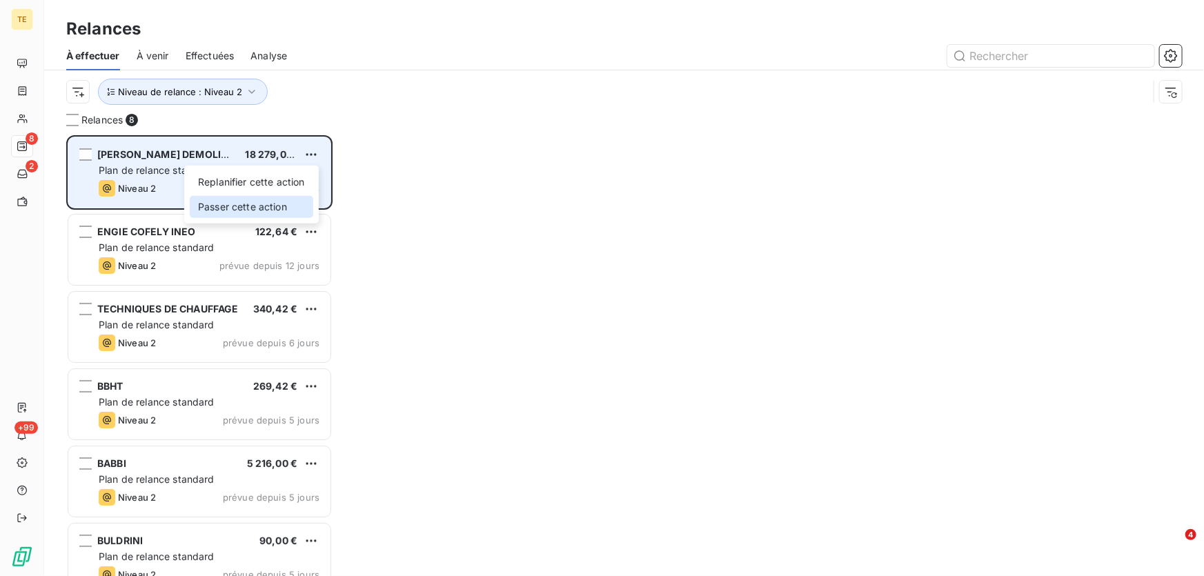
click at [270, 201] on div "Passer cette action" at bounding box center [252, 207] width 124 height 22
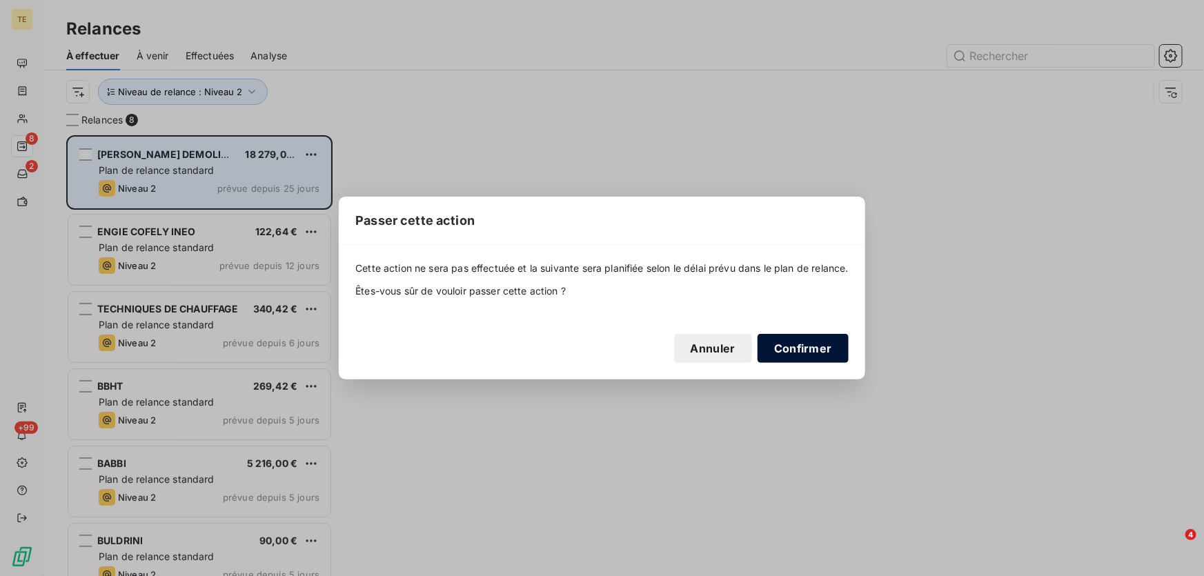
click at [793, 344] on button "Confirmer" at bounding box center [803, 348] width 91 height 29
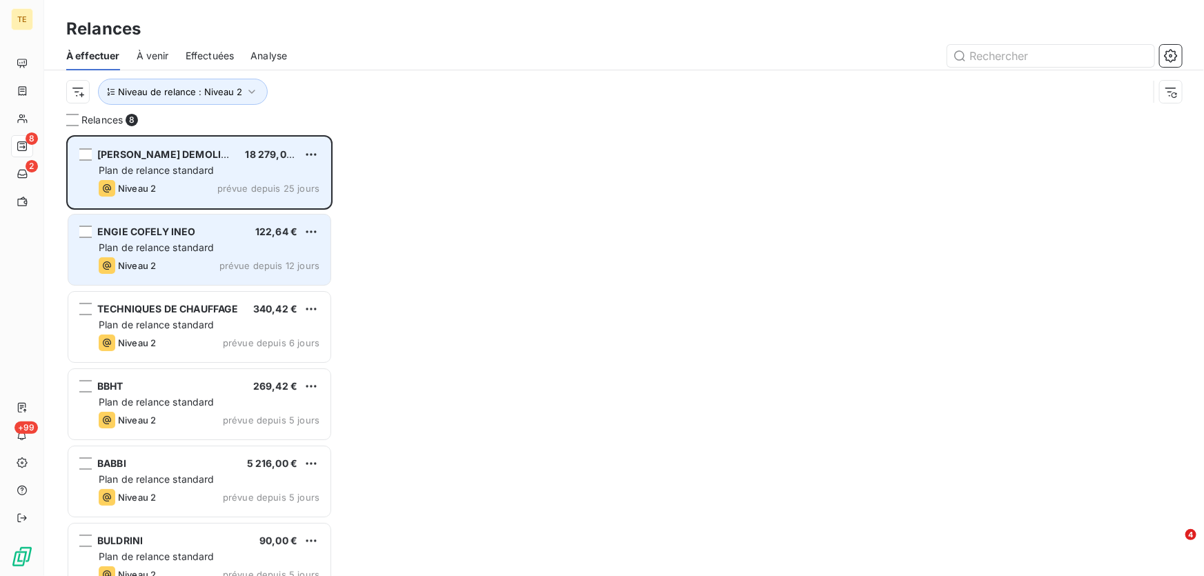
click at [161, 239] on div "ENGIE COFELY INEO 122,64 € Plan de relance standard Niveau 2 prévue depuis 12 j…" at bounding box center [199, 250] width 262 height 70
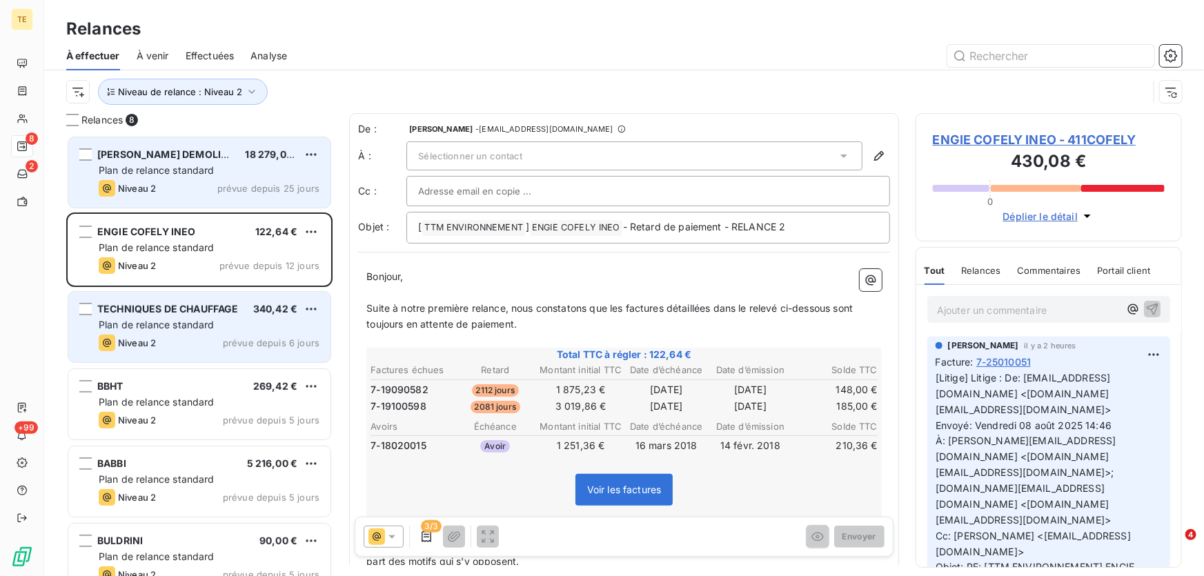
click at [162, 315] on div "TECHNIQUES DE CHAUFFAGE" at bounding box center [167, 309] width 141 height 14
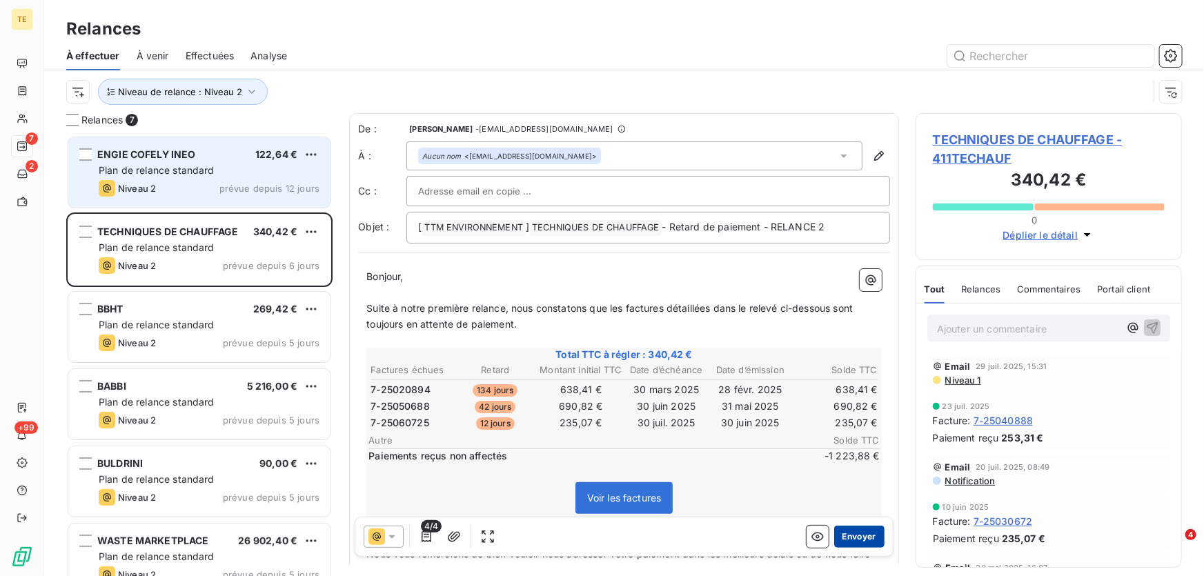
click at [854, 540] on button "Envoyer" at bounding box center [859, 537] width 50 height 22
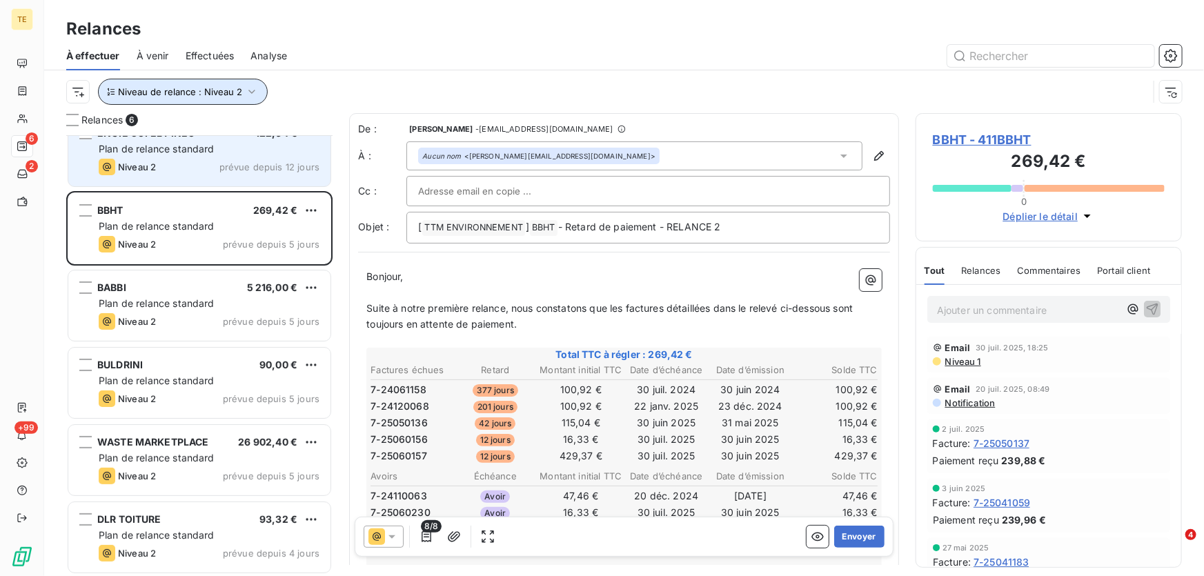
click at [255, 90] on icon "button" at bounding box center [252, 92] width 14 height 14
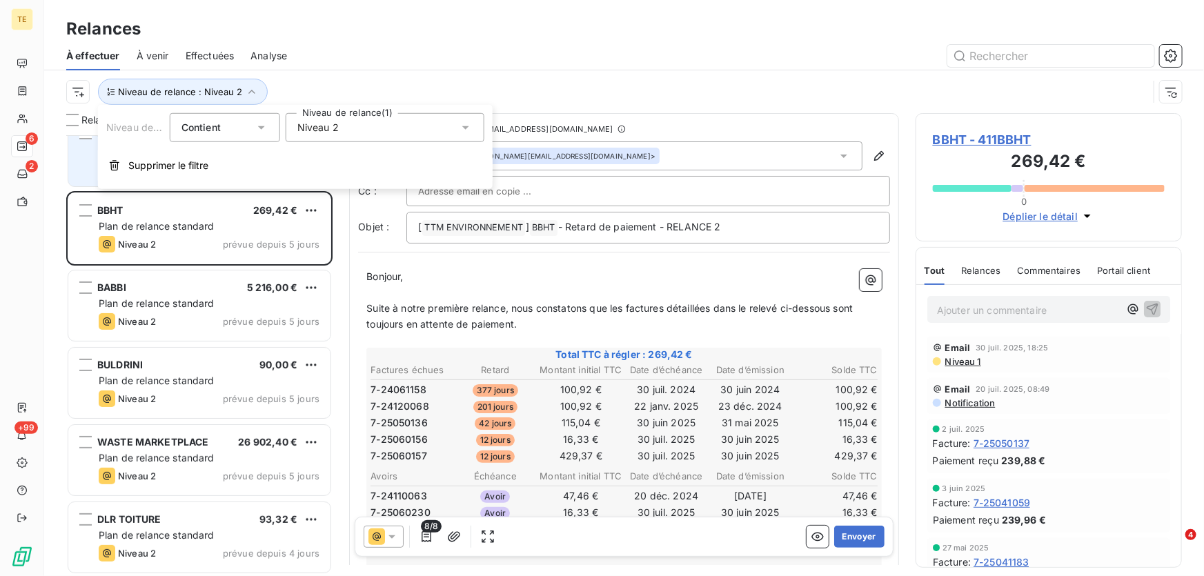
click at [464, 126] on icon at bounding box center [465, 127] width 7 height 3
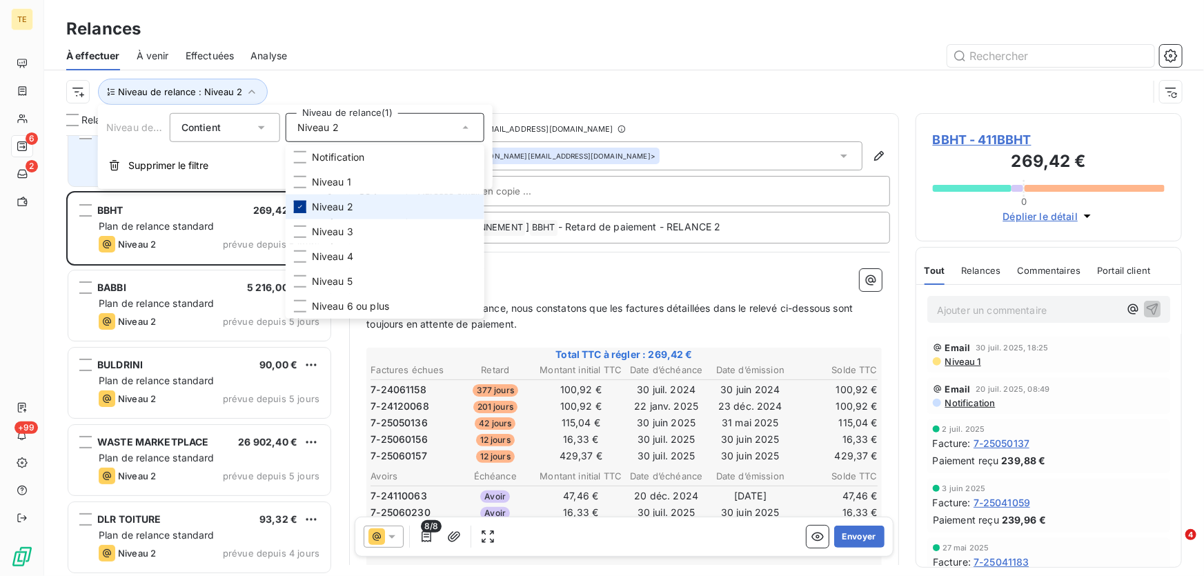
click at [296, 206] on icon at bounding box center [300, 207] width 8 height 8
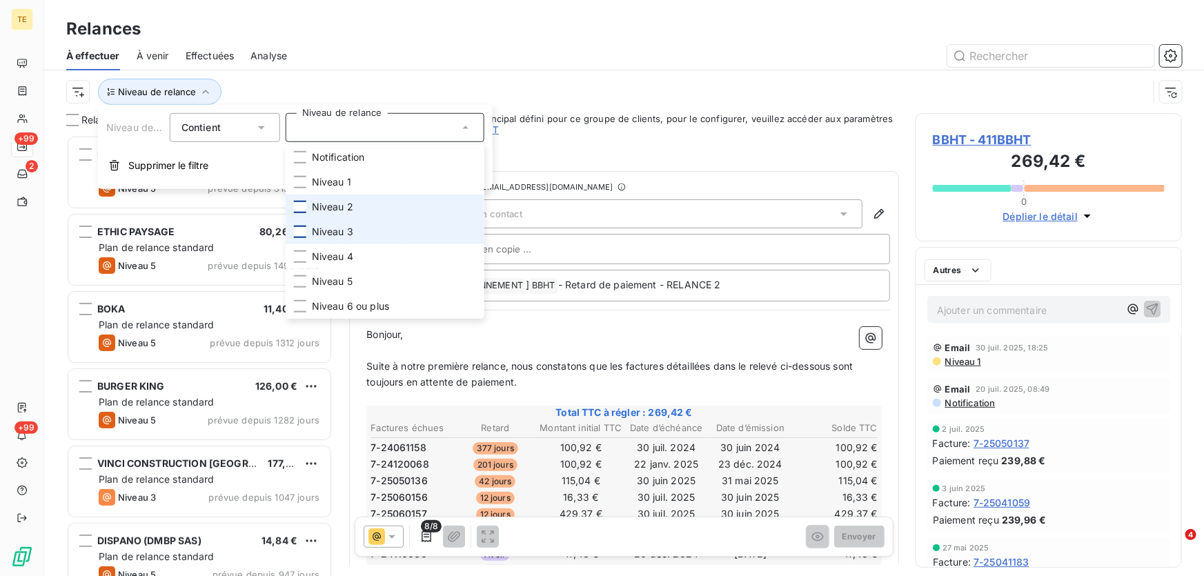
scroll to position [432, 257]
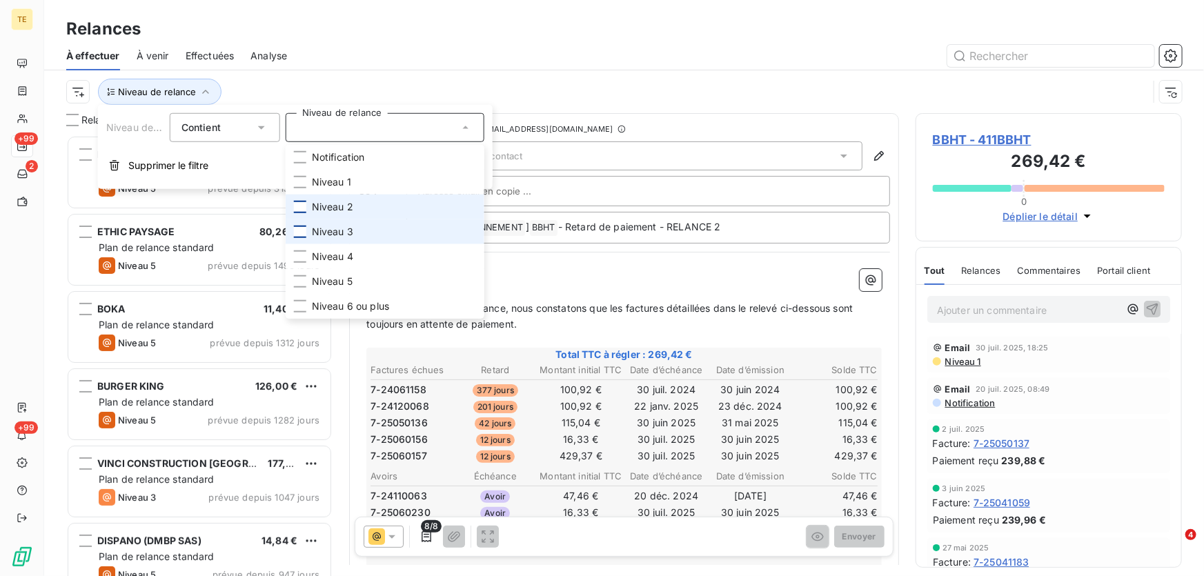
click at [296, 231] on div at bounding box center [300, 232] width 12 height 12
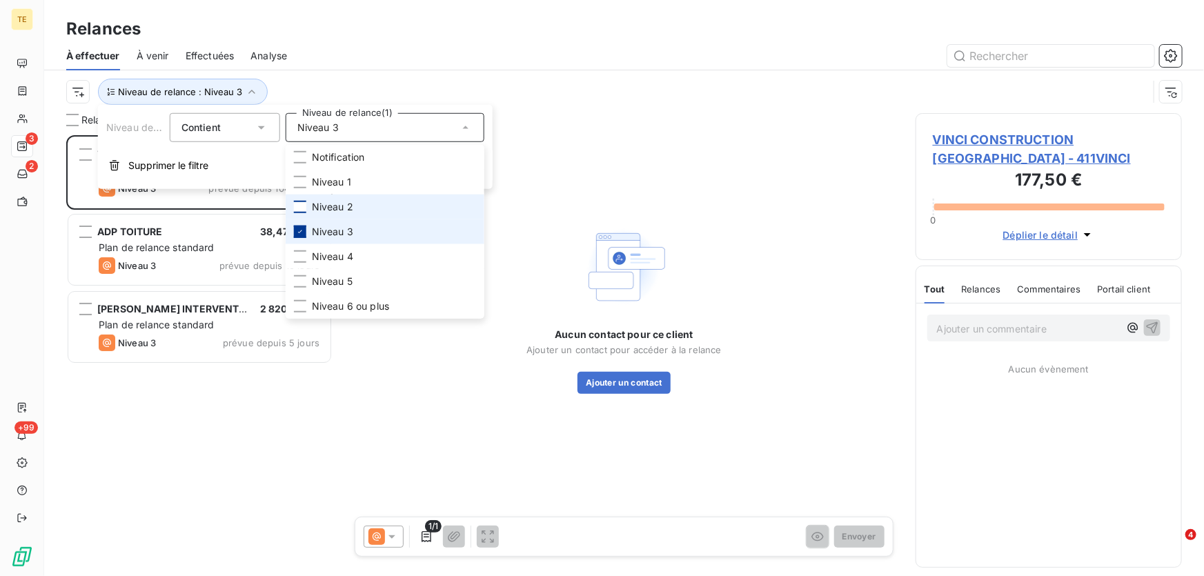
scroll to position [432, 257]
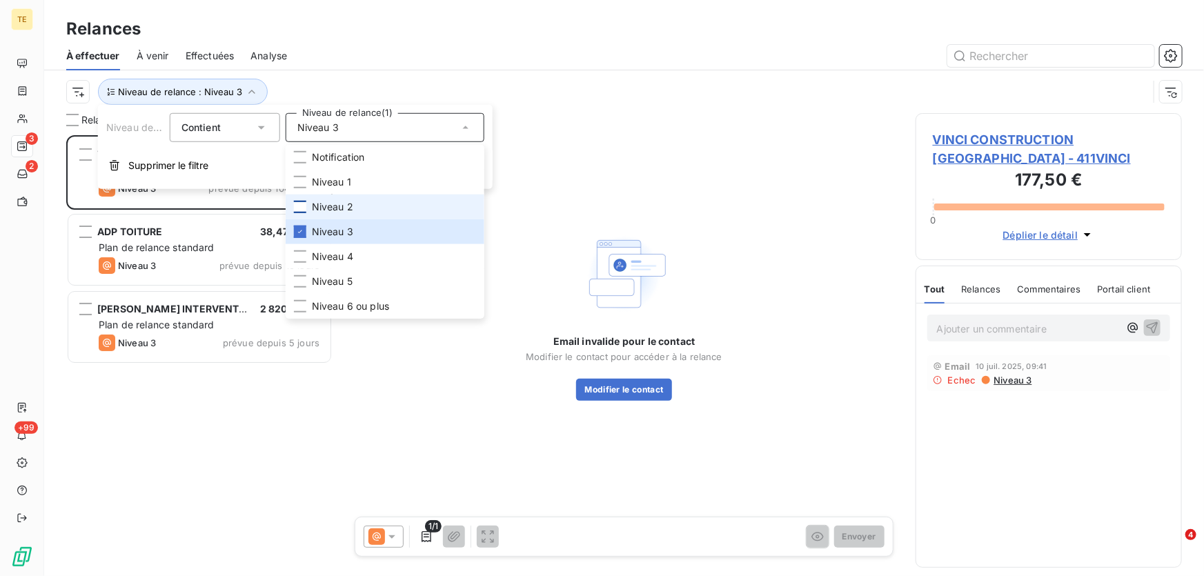
click at [417, 28] on div "Relances" at bounding box center [624, 29] width 1160 height 25
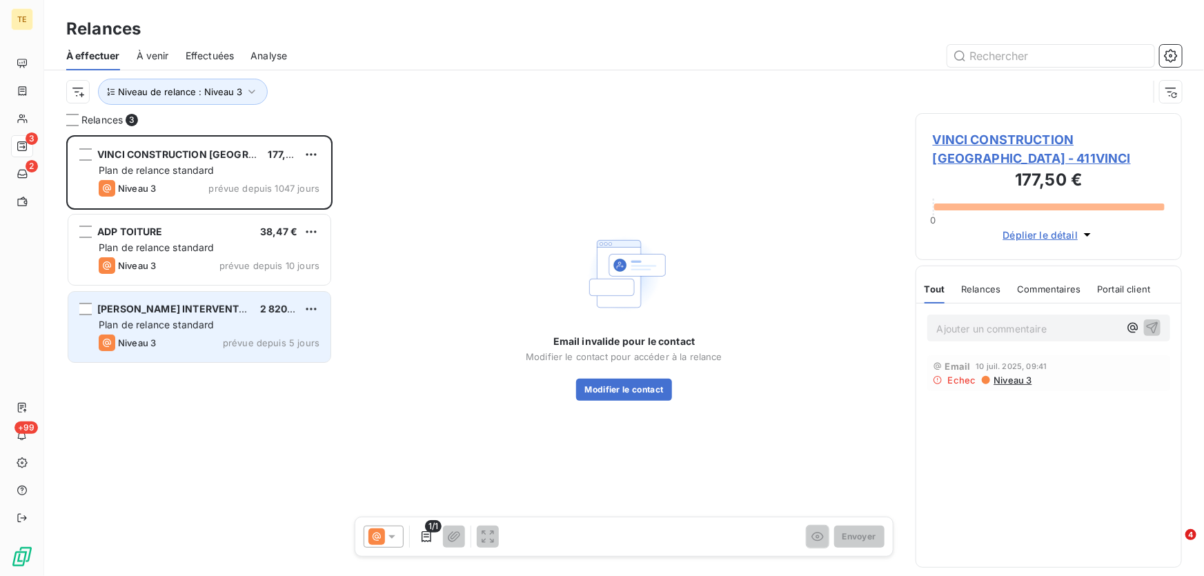
click at [205, 319] on span "Plan de relance standard" at bounding box center [157, 325] width 116 height 12
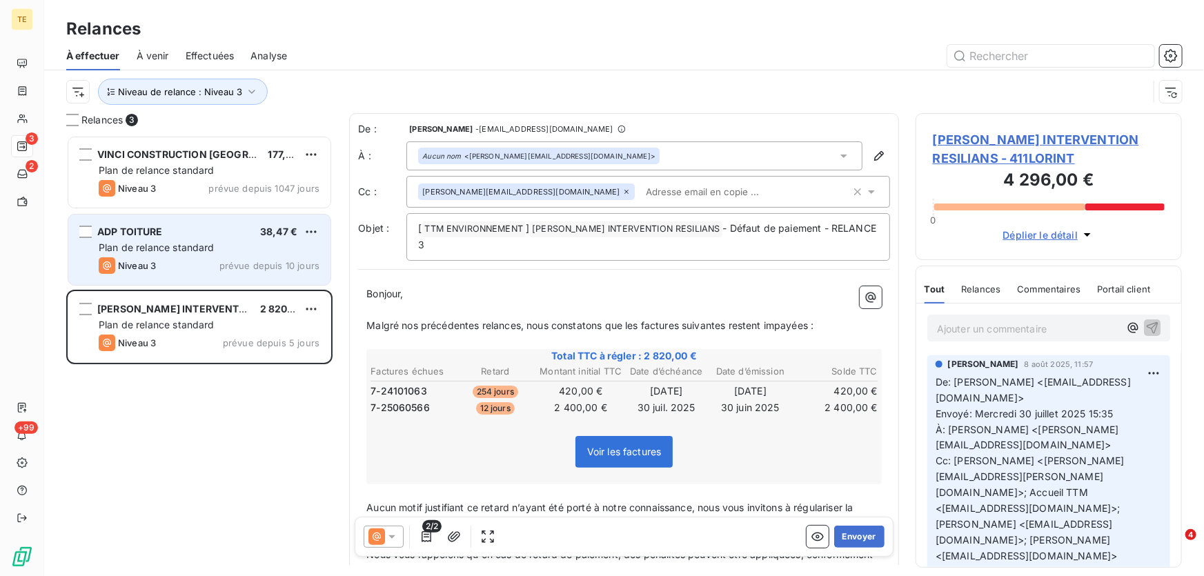
click at [129, 239] on div "ADP TOITURE 38,47 € Plan de relance standard Niveau 3 prévue depuis 10 jours" at bounding box center [199, 250] width 262 height 70
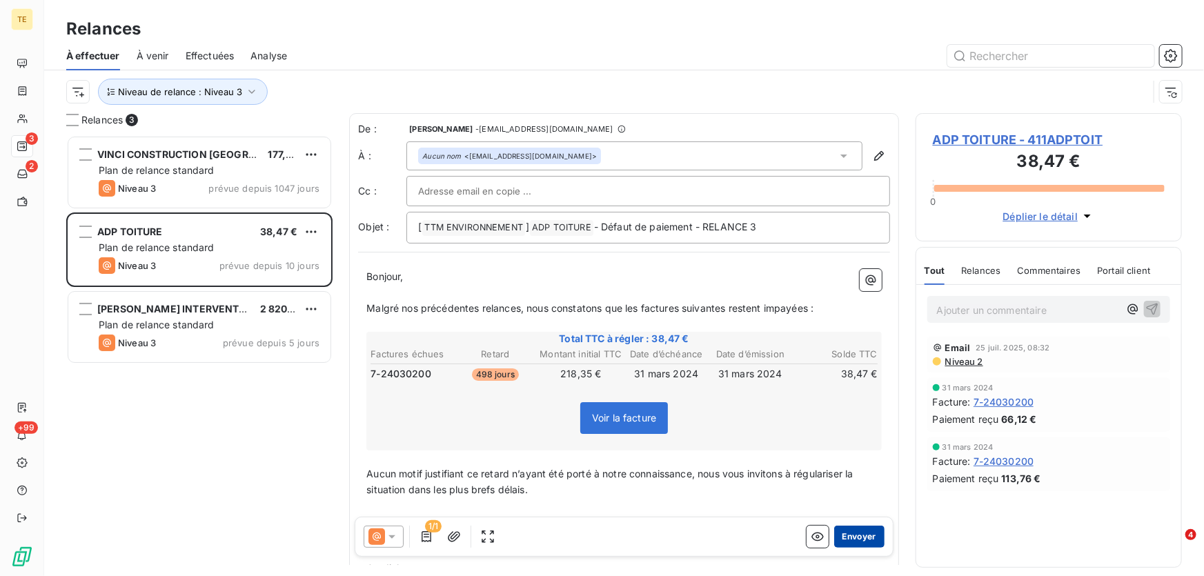
click at [845, 535] on button "Envoyer" at bounding box center [859, 537] width 50 height 22
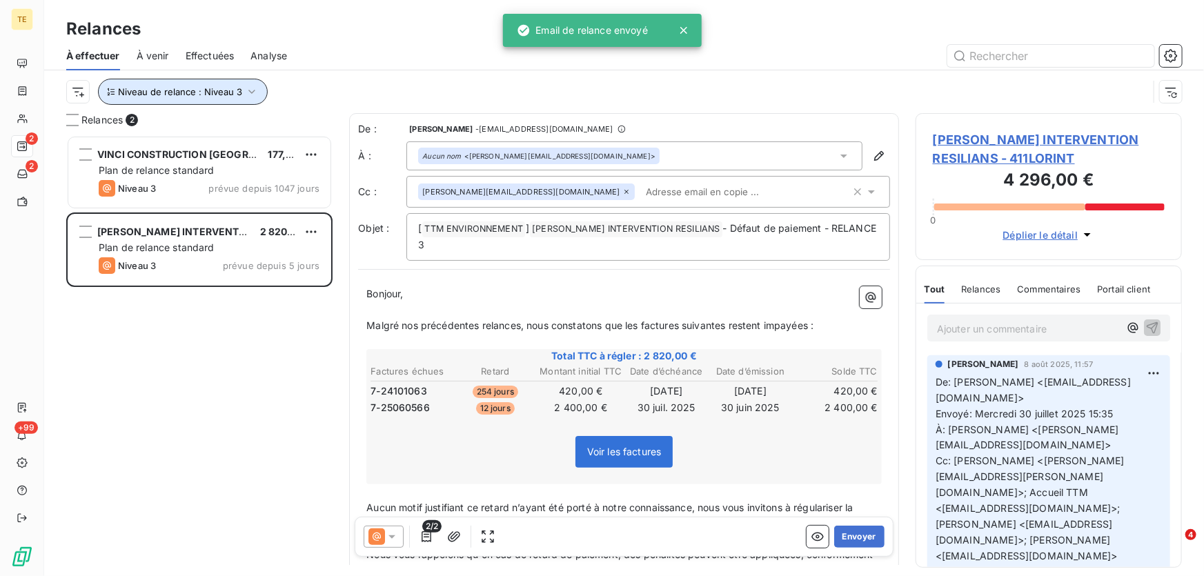
click at [245, 89] on icon "button" at bounding box center [252, 92] width 14 height 14
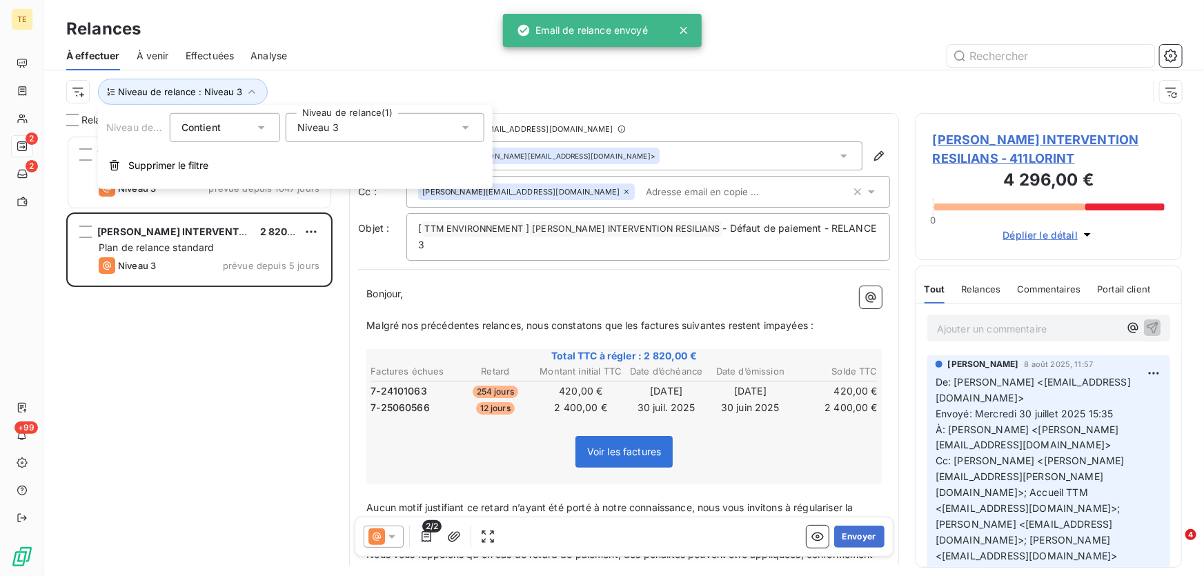
click at [342, 129] on div "Niveau 3" at bounding box center [385, 127] width 199 height 29
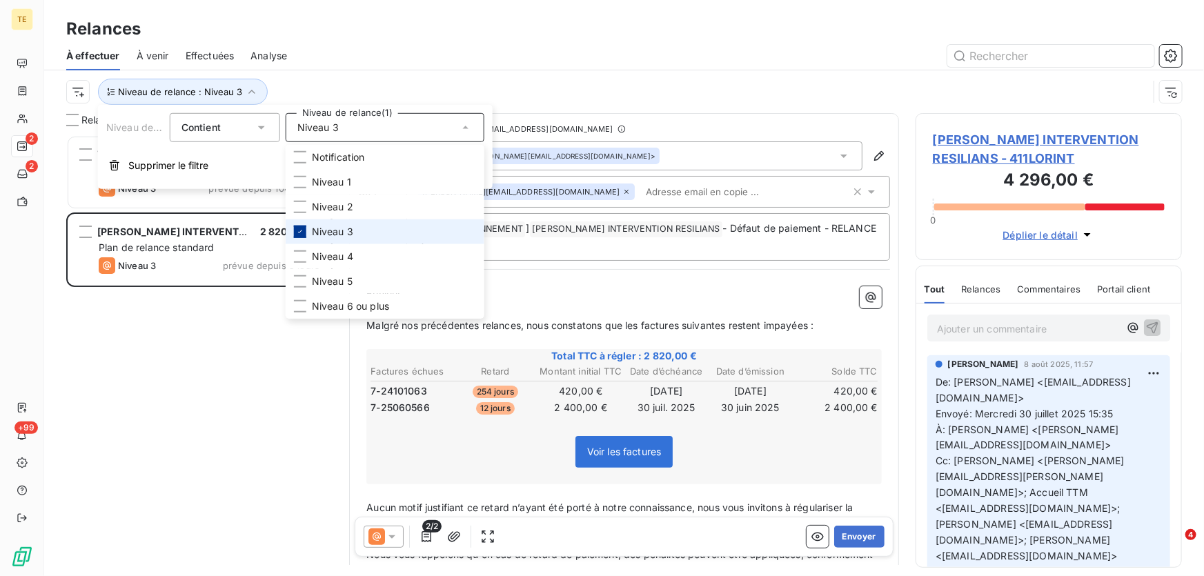
click at [298, 232] on icon at bounding box center [300, 231] width 4 height 3
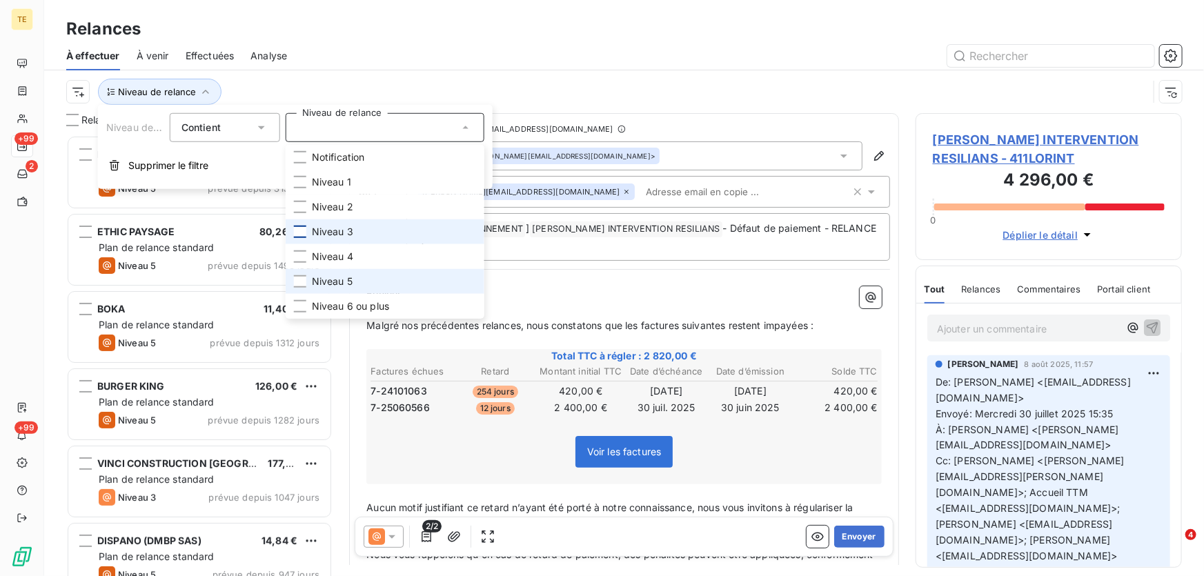
click at [313, 287] on span "Niveau 5" at bounding box center [332, 282] width 41 height 14
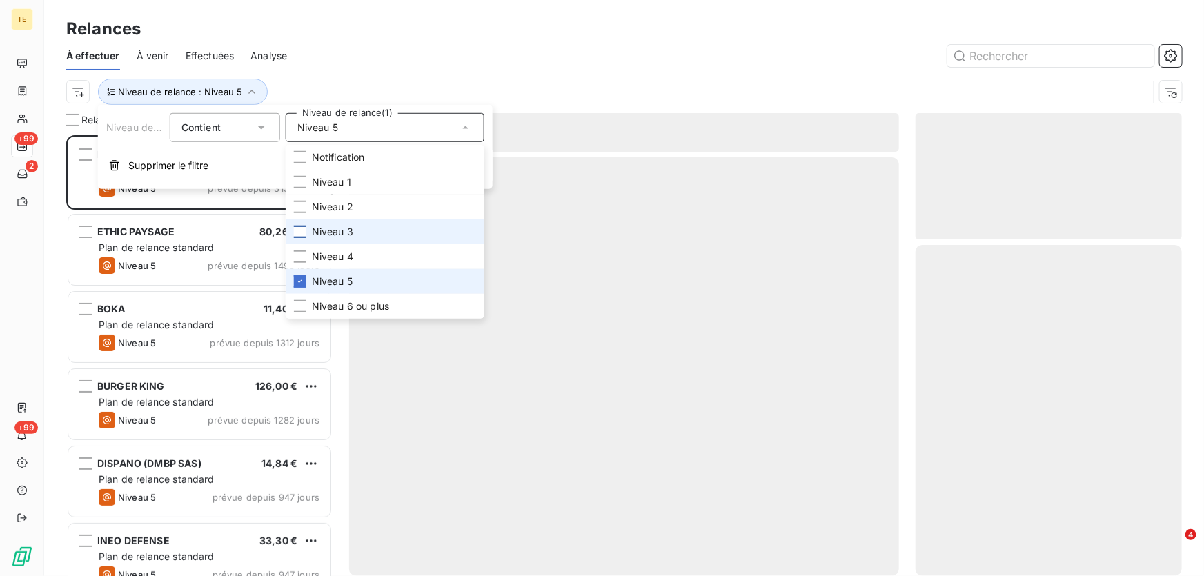
scroll to position [432, 257]
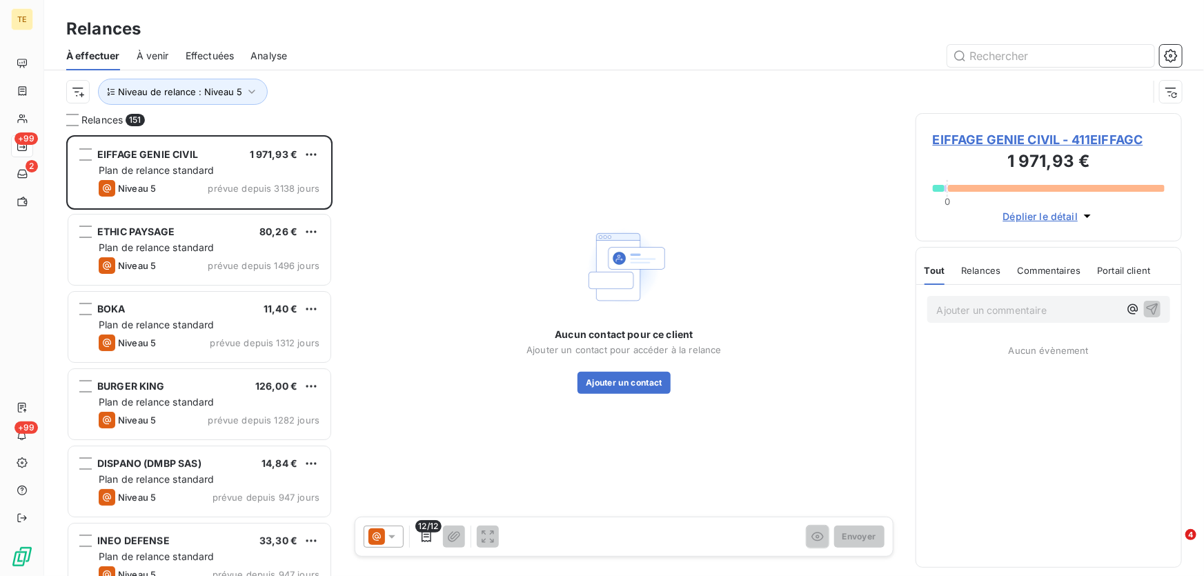
click at [578, 63] on div at bounding box center [743, 56] width 878 height 22
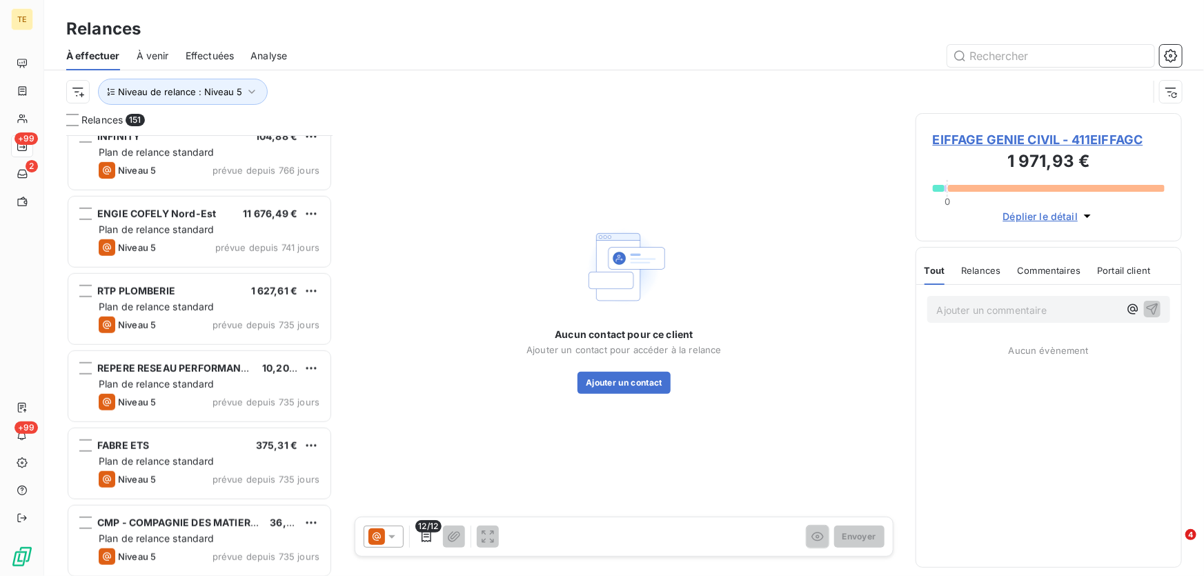
scroll to position [565, 0]
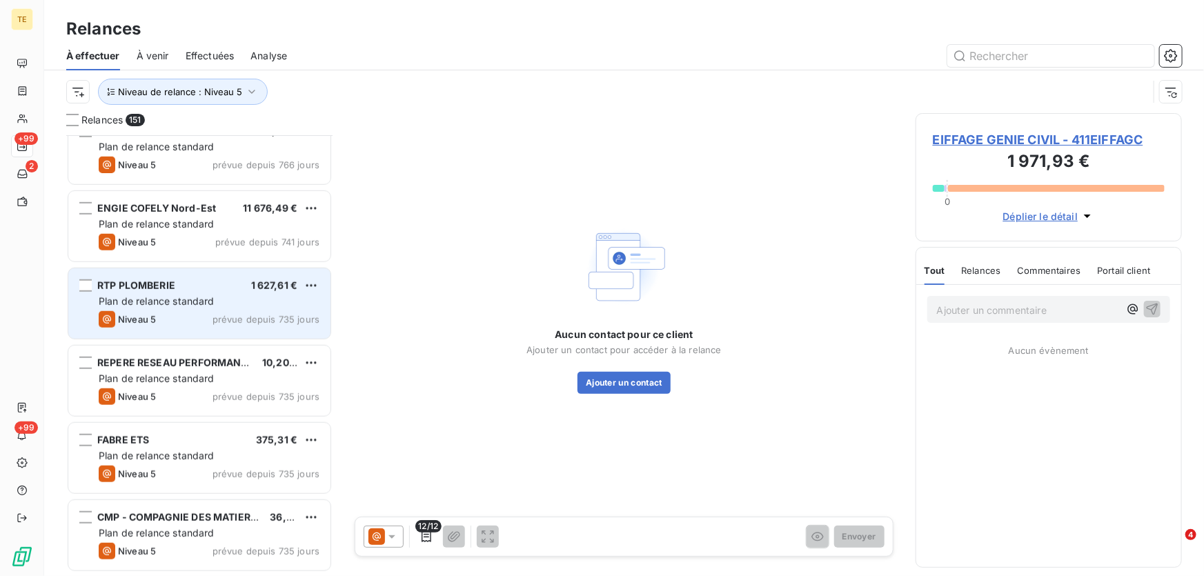
click at [174, 293] on div "RTP PLOMBERIE 1 627,61 € Plan de relance standard Niveau 5 prévue depuis 735 jo…" at bounding box center [199, 303] width 262 height 70
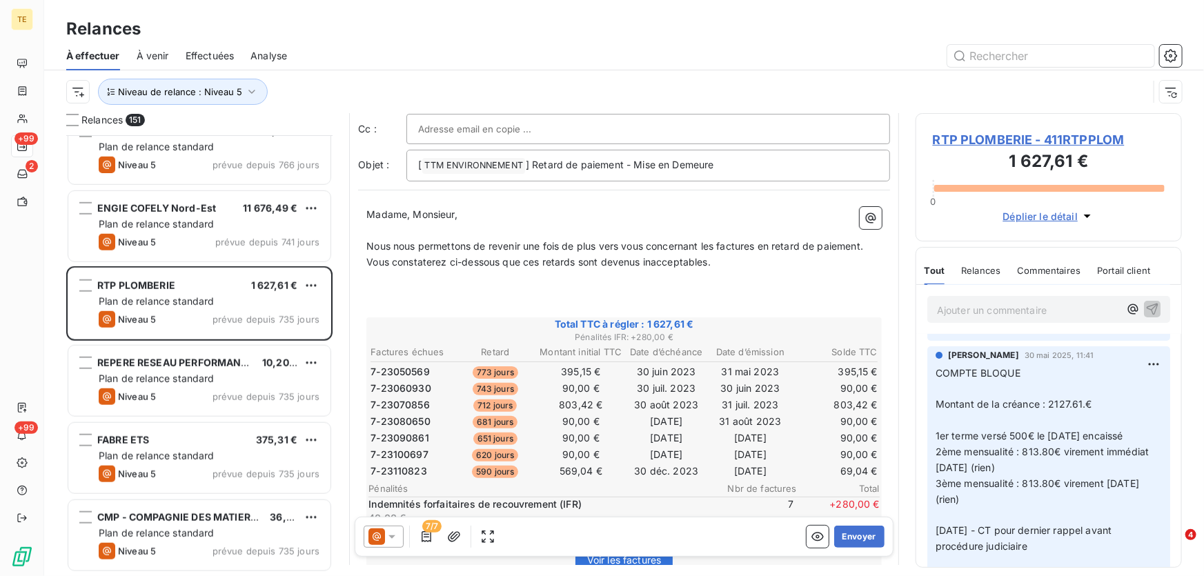
scroll to position [125, 0]
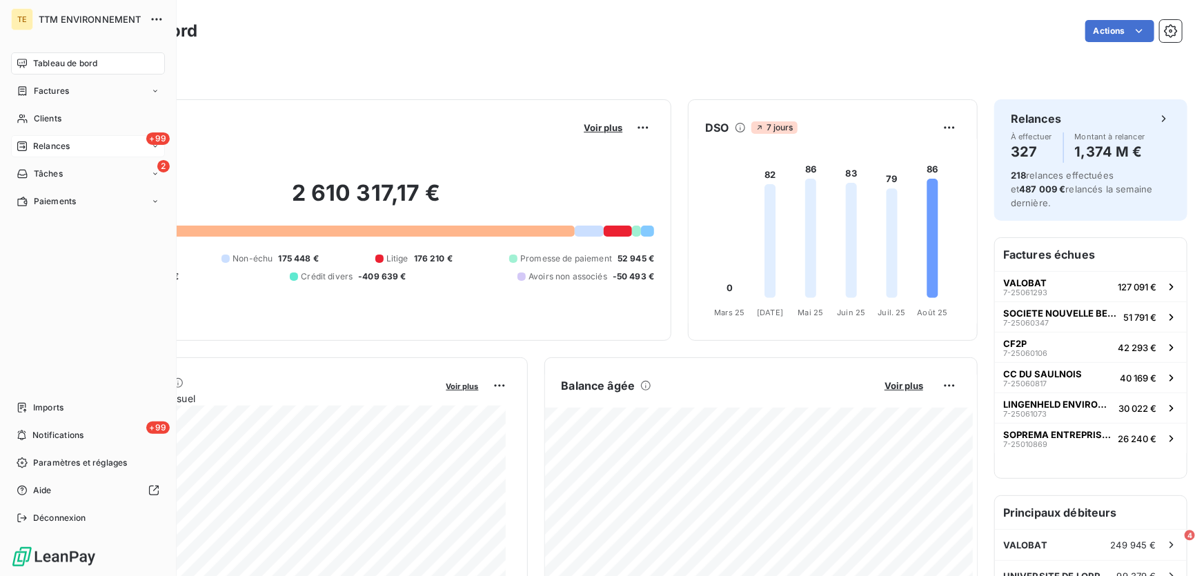
click at [47, 142] on span "Relances" at bounding box center [51, 146] width 37 height 12
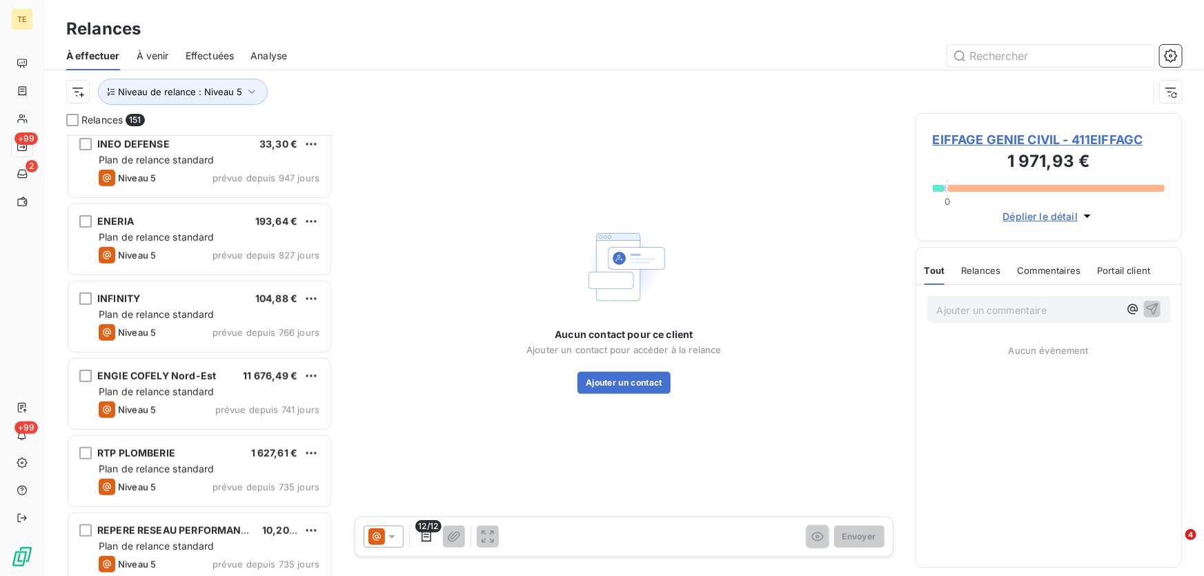
scroll to position [440, 0]
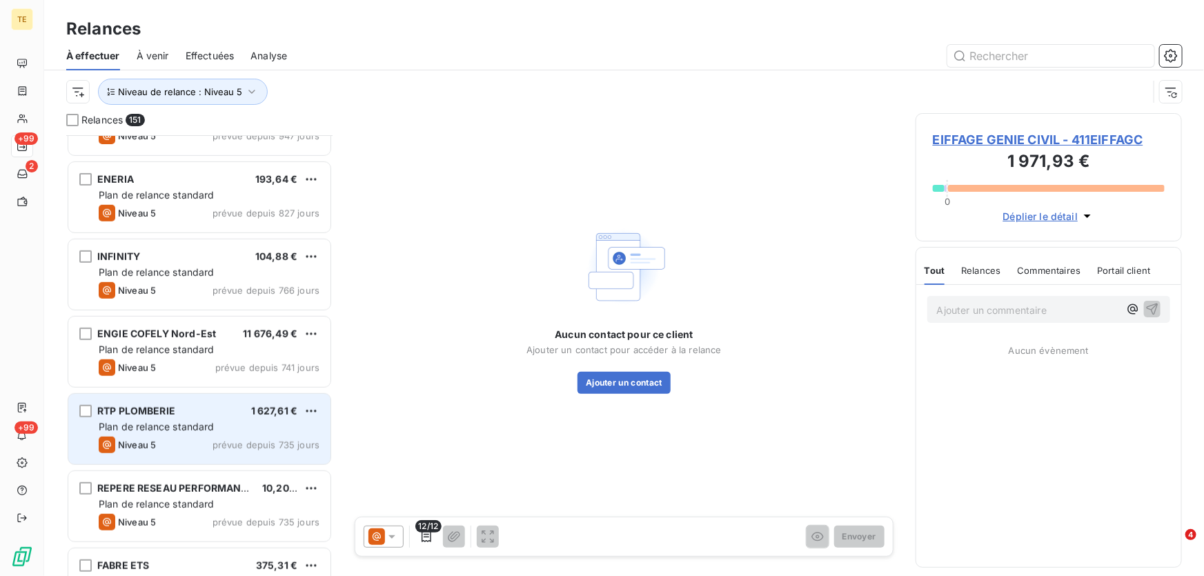
click at [170, 420] on div "Plan de relance standard" at bounding box center [209, 427] width 221 height 14
